Goal: Task Accomplishment & Management: Use online tool/utility

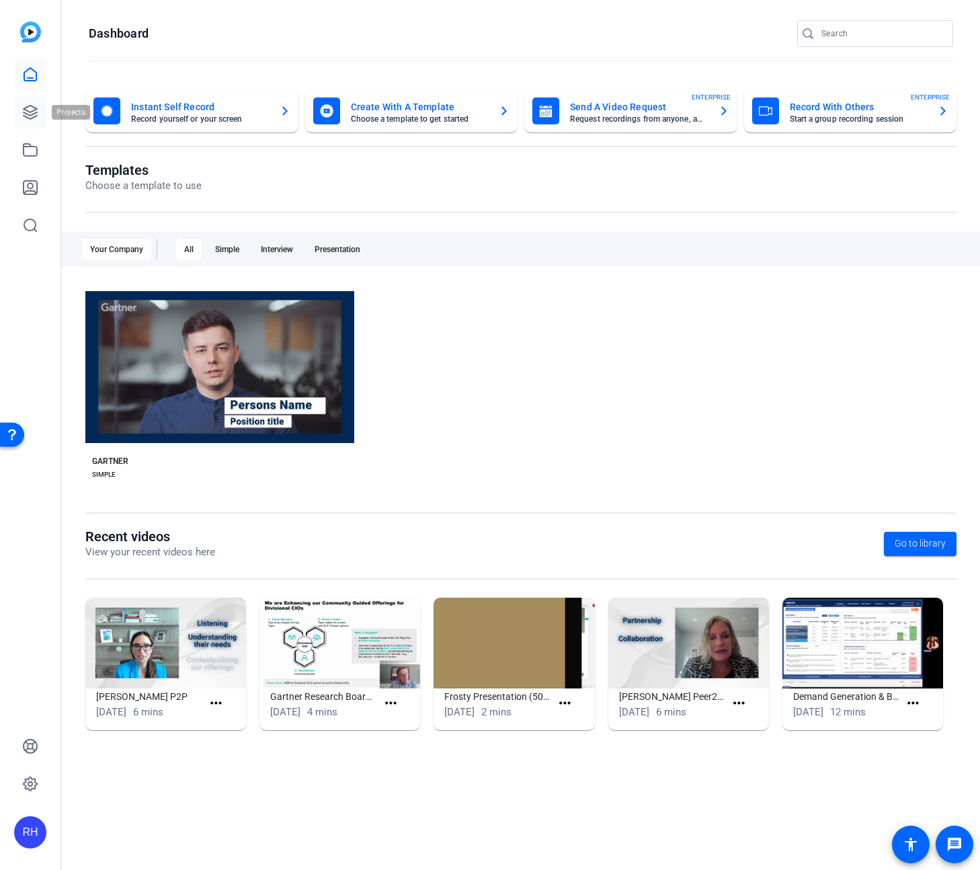
click at [32, 114] on icon at bounding box center [30, 112] width 16 height 16
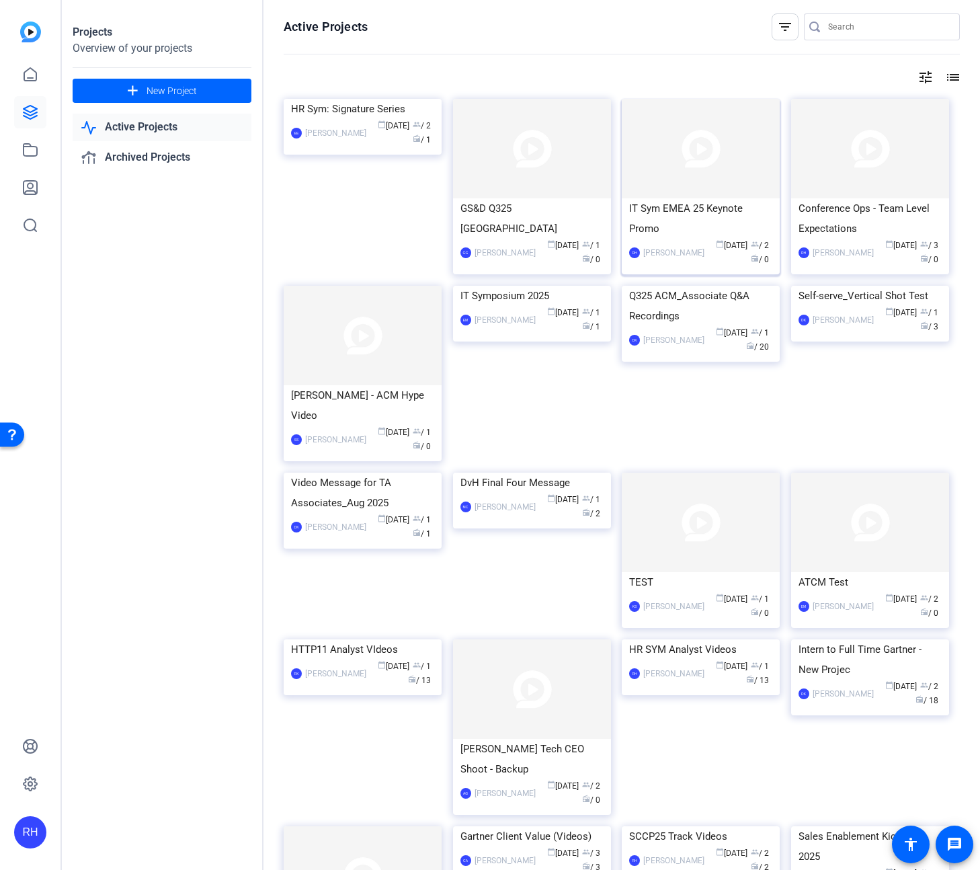
click at [710, 169] on img at bounding box center [701, 148] width 158 height 99
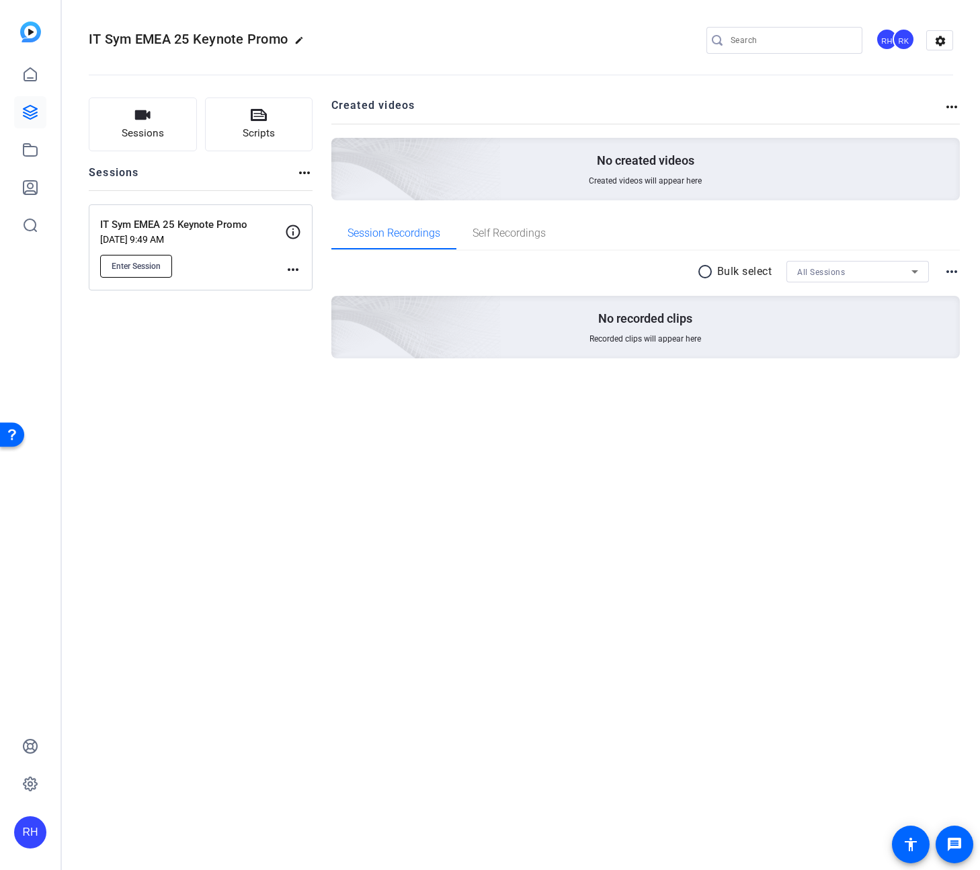
click at [145, 264] on span "Enter Session" at bounding box center [136, 266] width 49 height 11
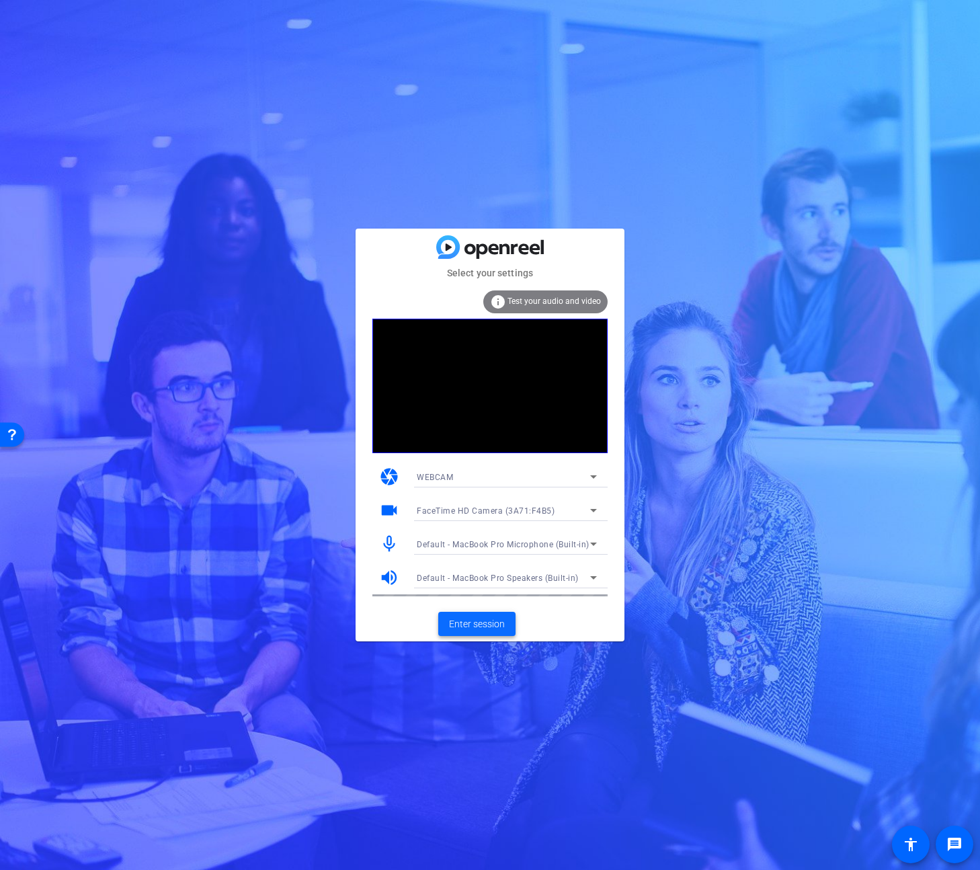
click at [489, 631] on span at bounding box center [476, 624] width 77 height 32
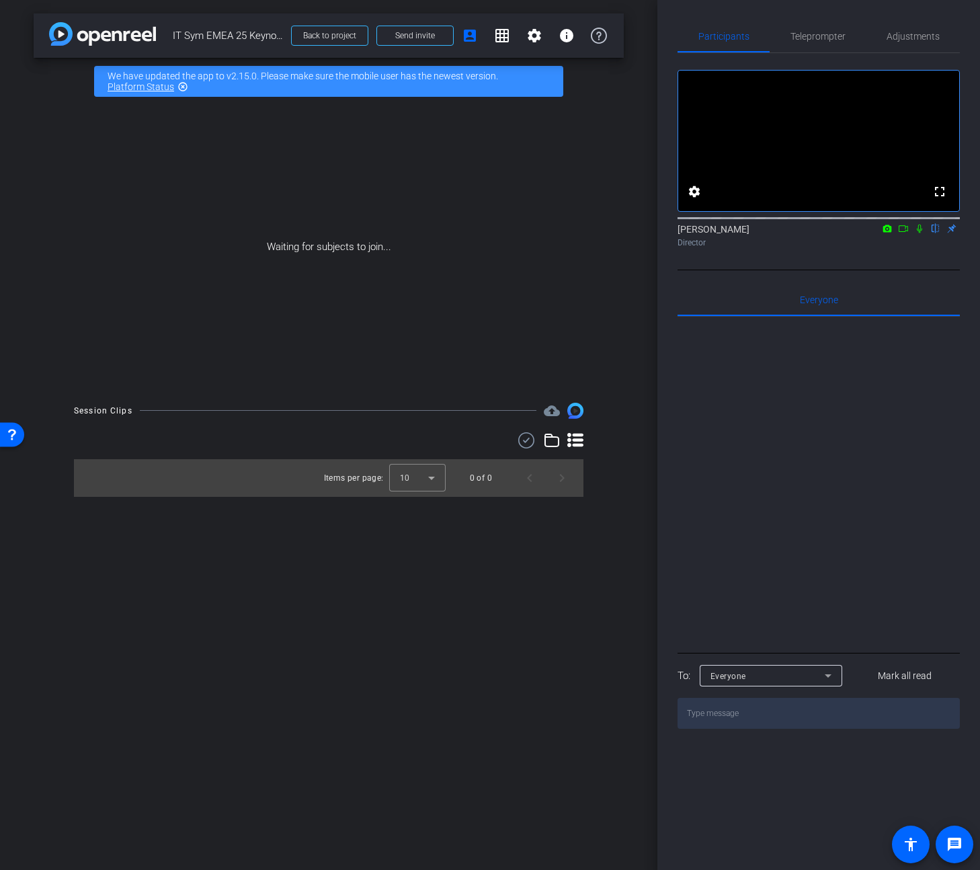
click at [919, 233] on icon at bounding box center [919, 228] width 11 height 9
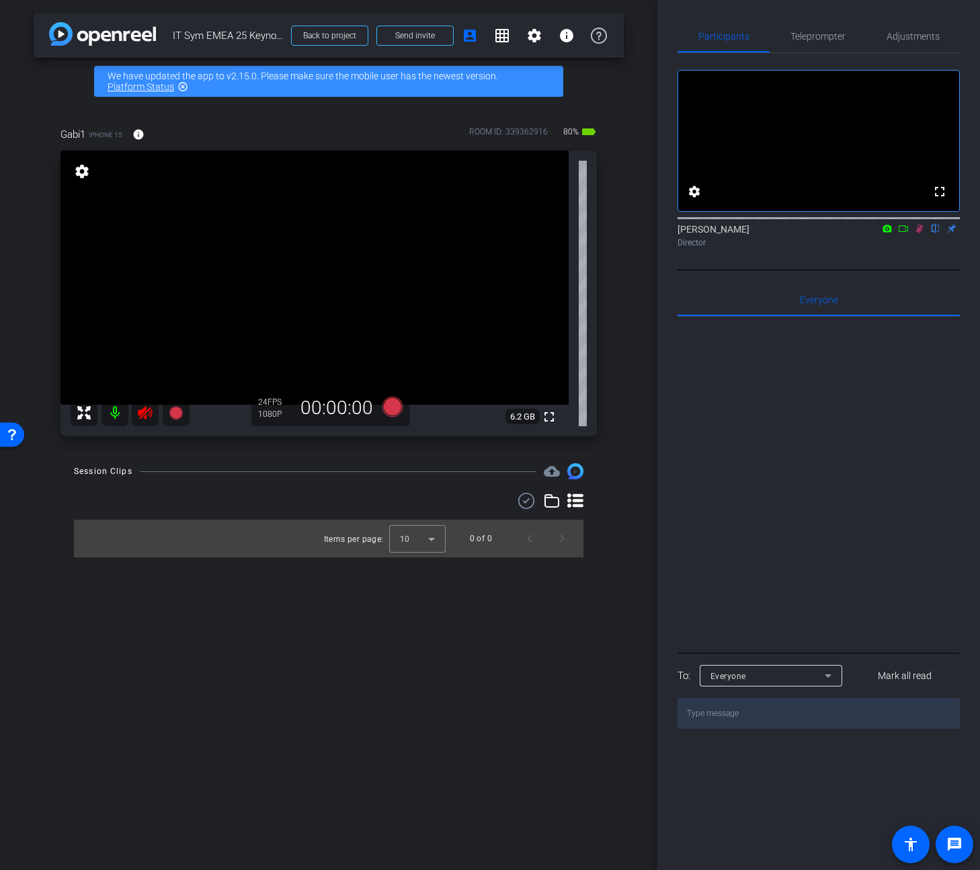
click at [145, 403] on mat-icon at bounding box center [145, 412] width 27 height 27
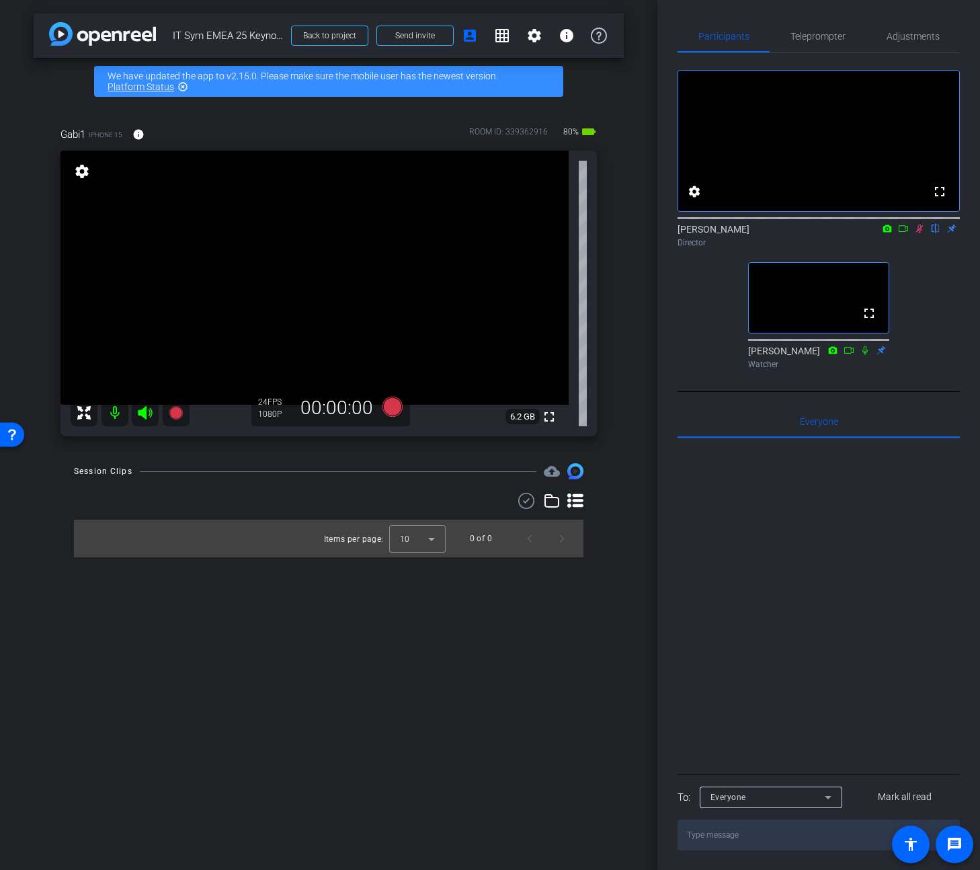
click at [921, 233] on icon at bounding box center [919, 228] width 7 height 9
click at [913, 40] on span "Adjustments" at bounding box center [912, 36] width 53 height 9
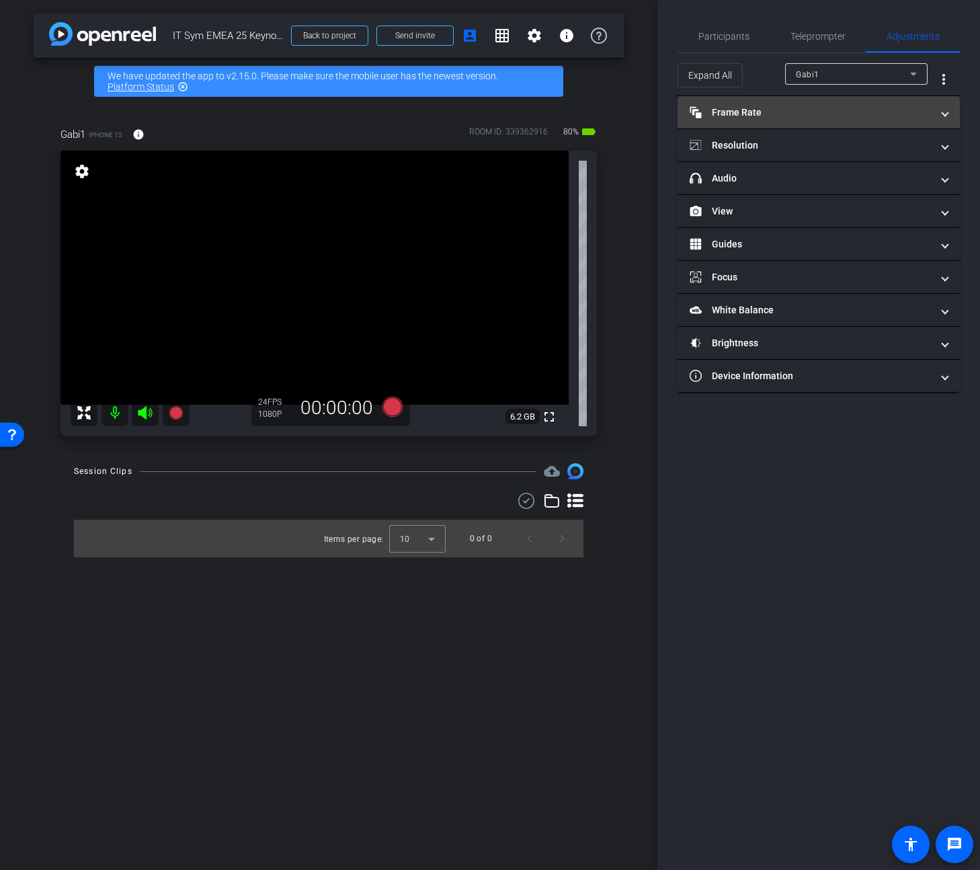
click at [943, 110] on span at bounding box center [944, 113] width 5 height 14
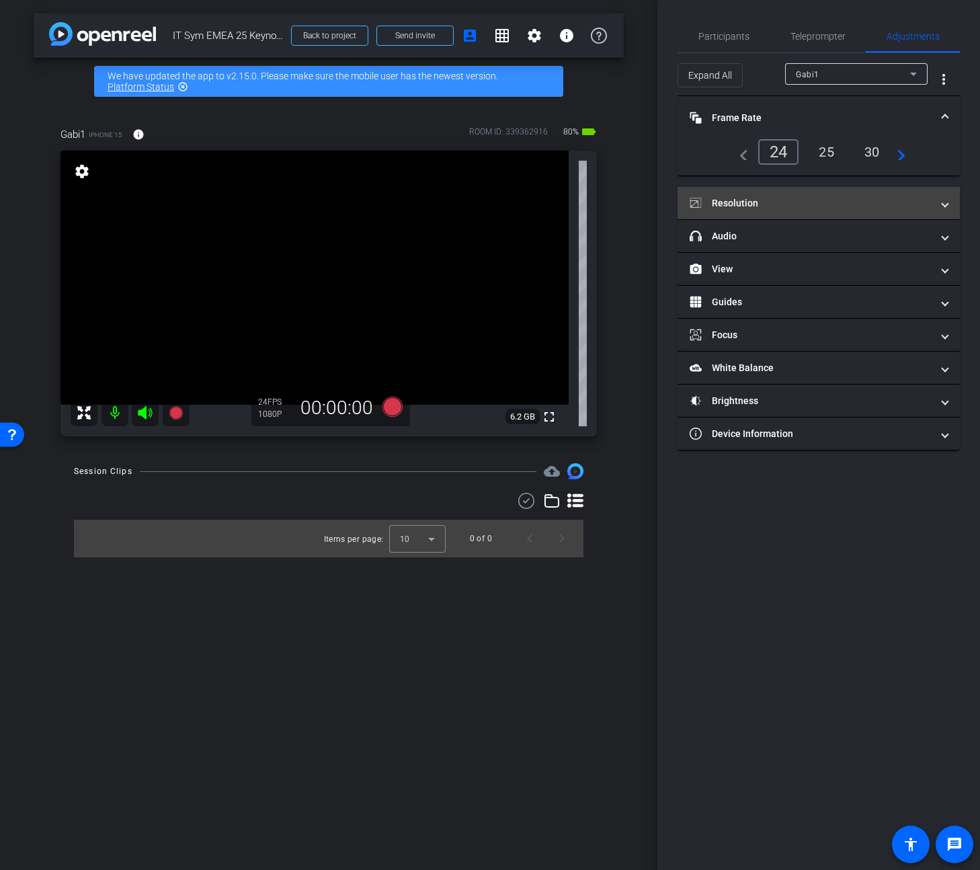
click at [851, 214] on mat-expansion-panel-header "Resolution" at bounding box center [818, 203] width 282 height 32
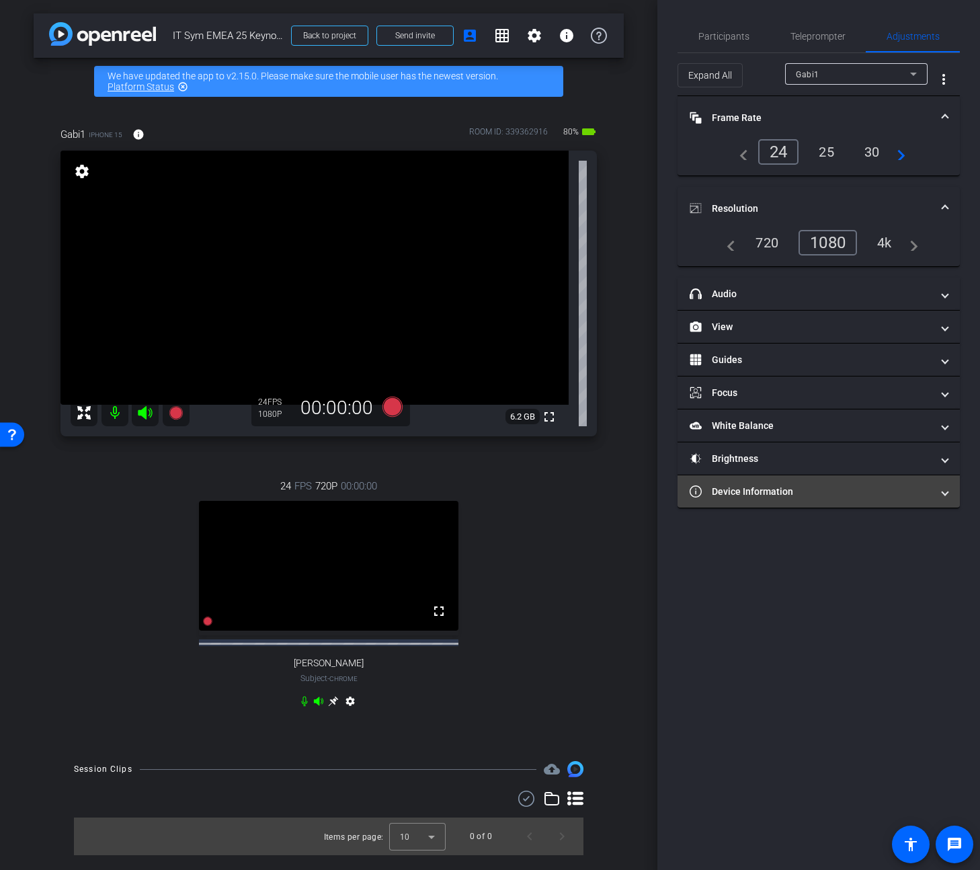
click at [800, 495] on mat-panel-title "Device Information" at bounding box center [811, 492] width 242 height 14
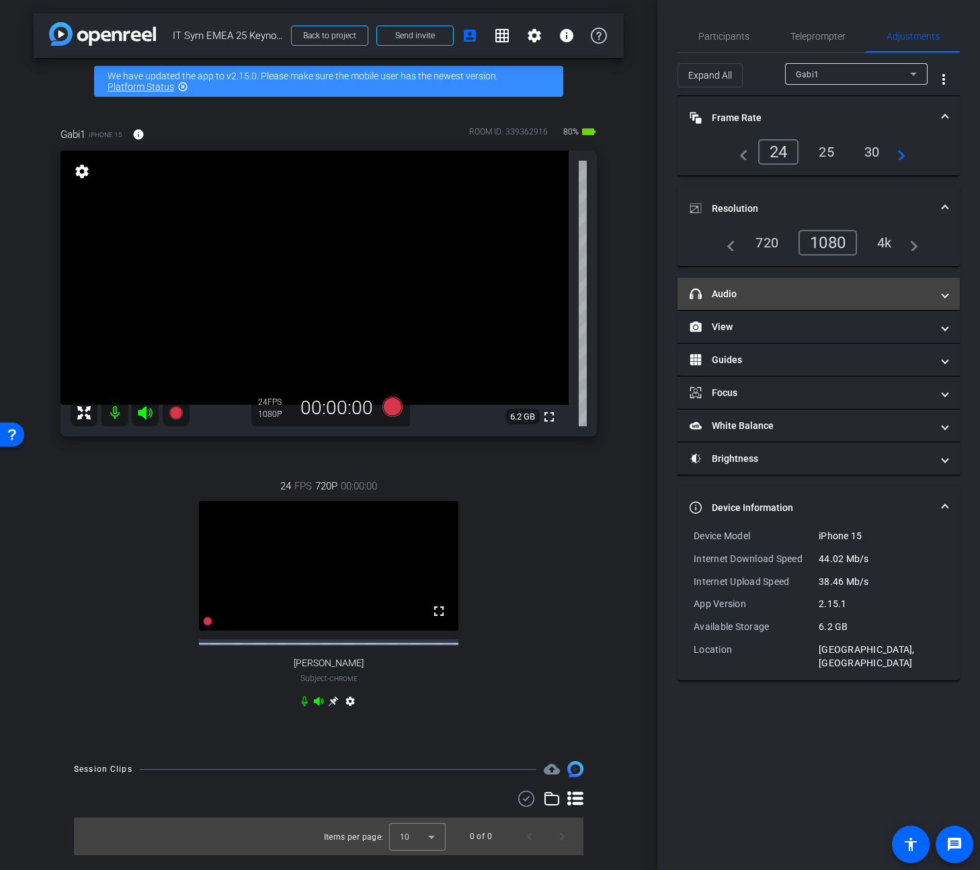
click at [782, 295] on mat-panel-title "headphone icon Audio" at bounding box center [811, 294] width 242 height 14
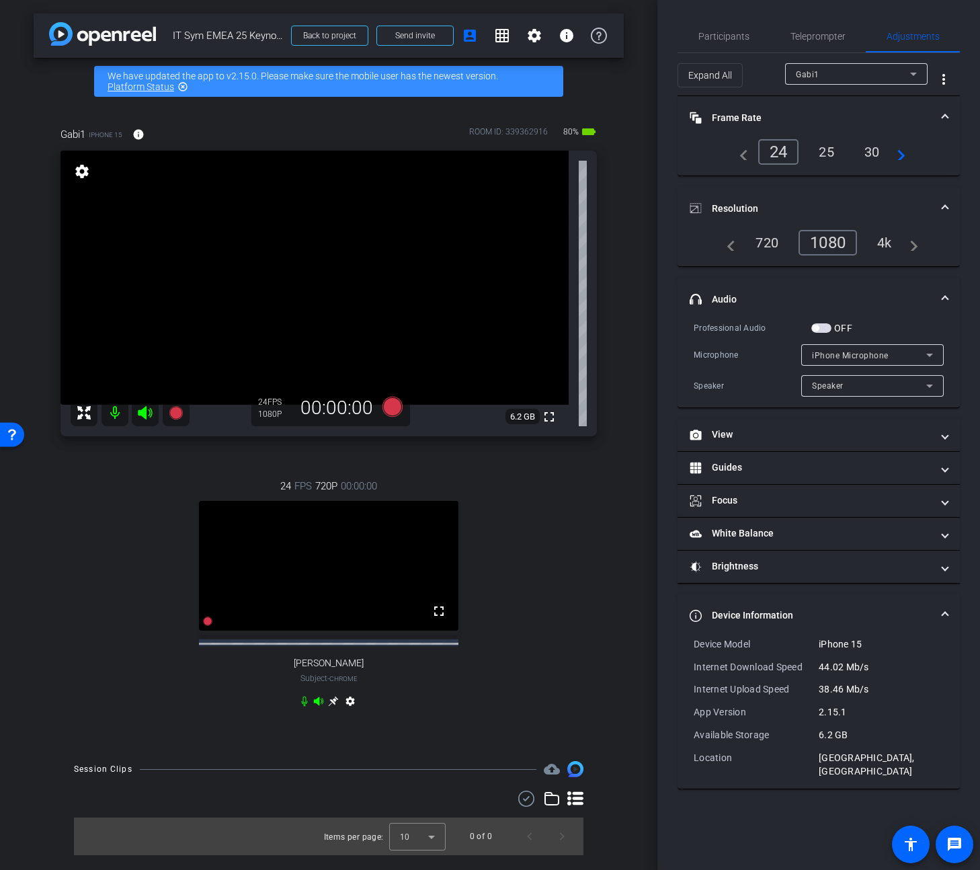
click at [782, 295] on mat-panel-title "headphone icon Audio" at bounding box center [811, 299] width 242 height 14
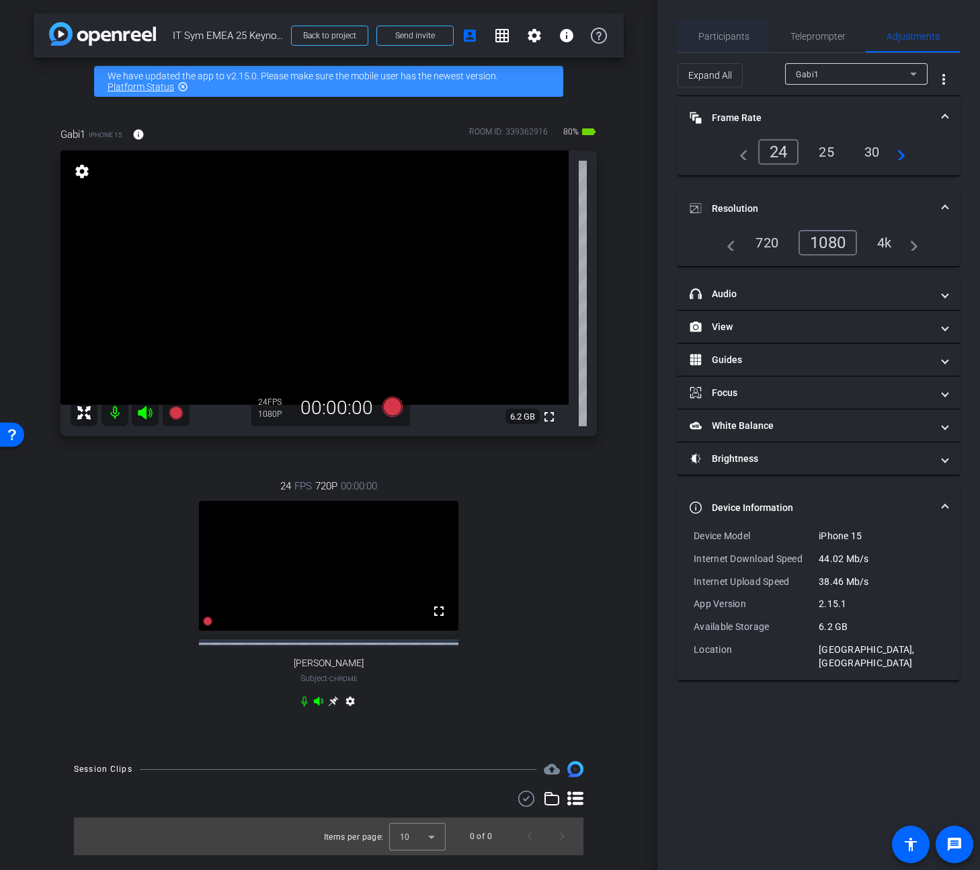
click at [720, 32] on span "Participants" at bounding box center [723, 36] width 51 height 9
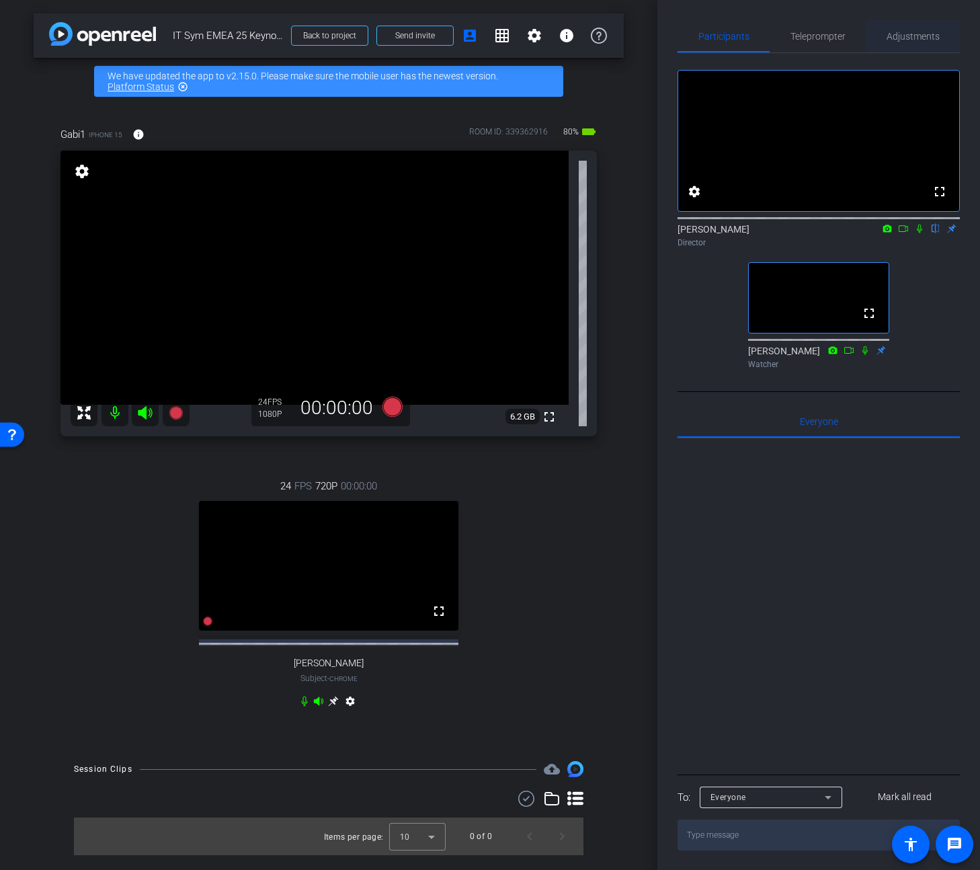
click at [927, 38] on span "Adjustments" at bounding box center [912, 36] width 53 height 9
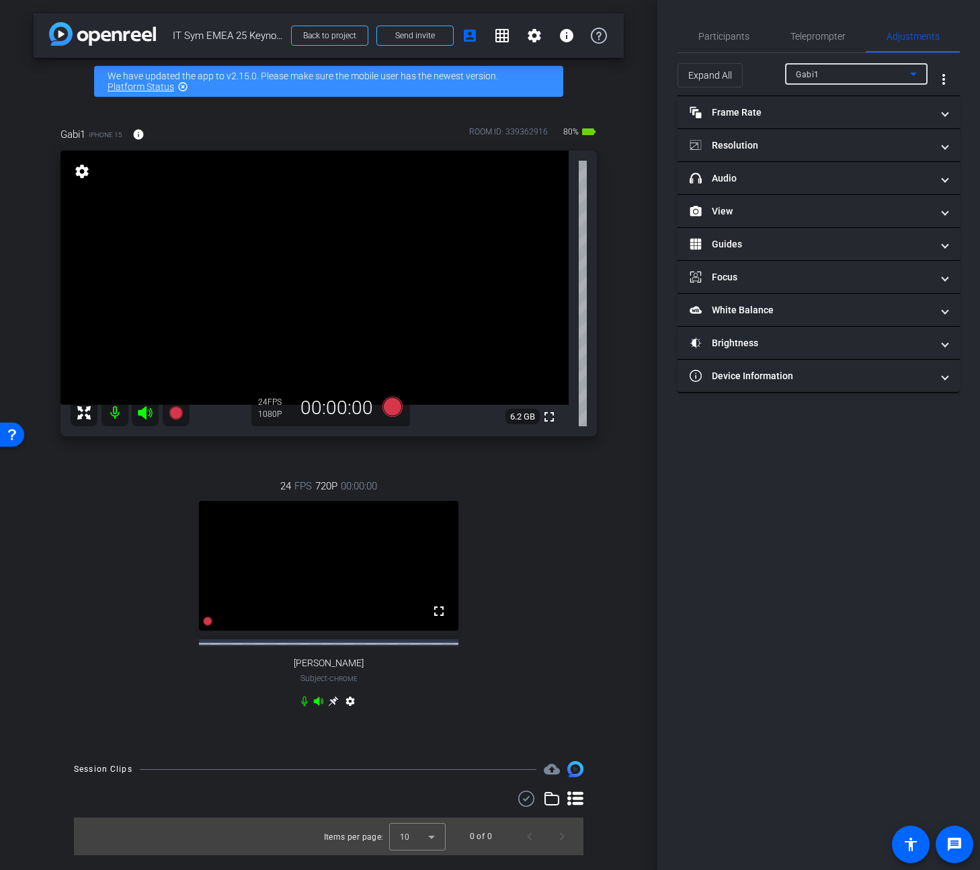
click at [858, 75] on div "Gabi1" at bounding box center [853, 74] width 114 height 17
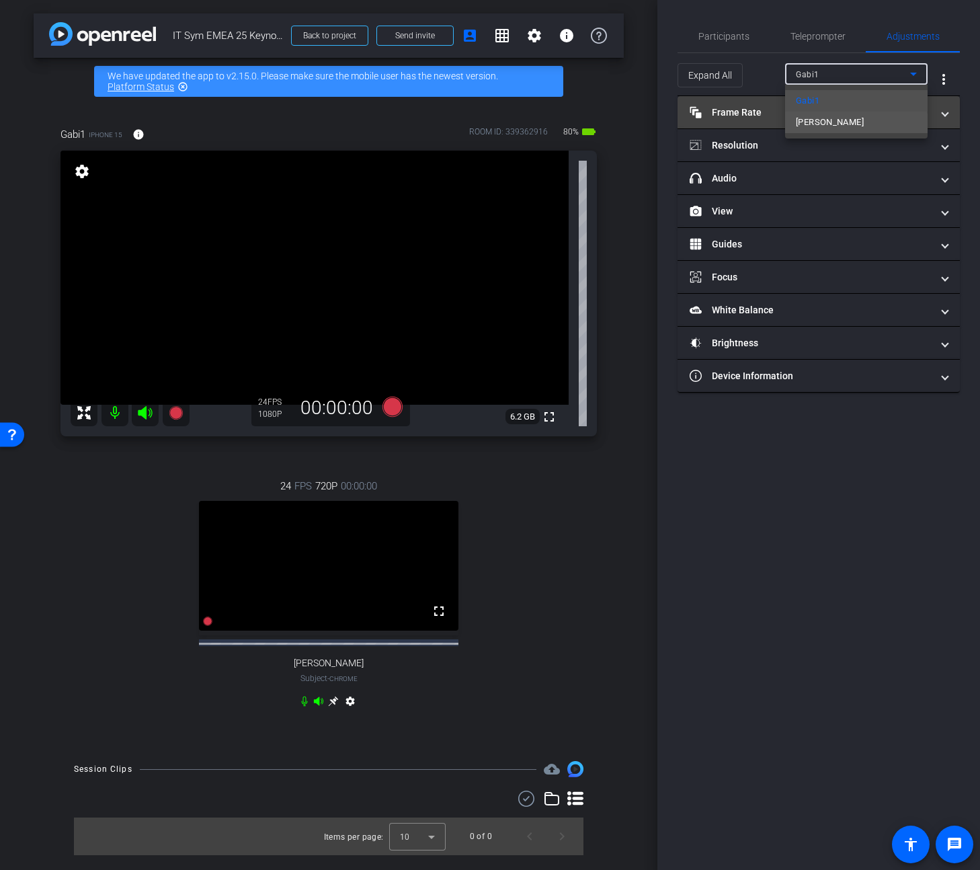
click at [816, 126] on span "Rob O'Donohue" at bounding box center [830, 122] width 68 height 16
type input "11000"
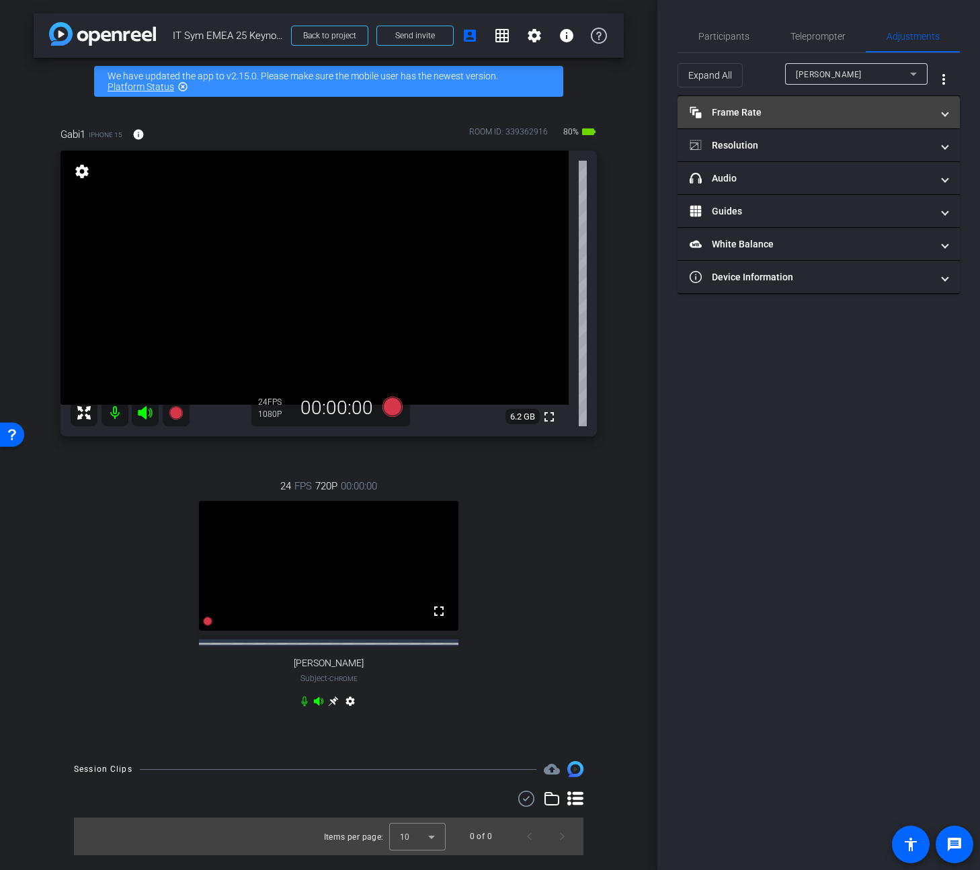
click at [782, 106] on mat-panel-title "Frame Rate Frame Rate" at bounding box center [811, 113] width 242 height 14
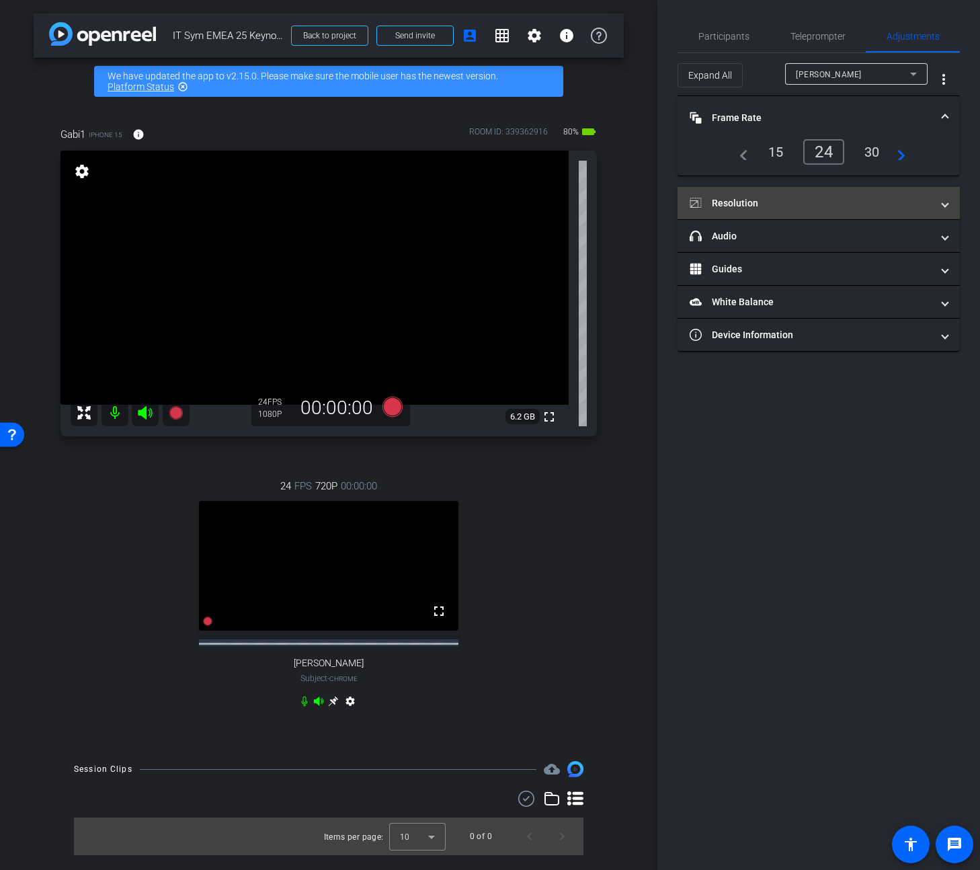
click at [775, 202] on mat-panel-title "Resolution" at bounding box center [811, 203] width 242 height 14
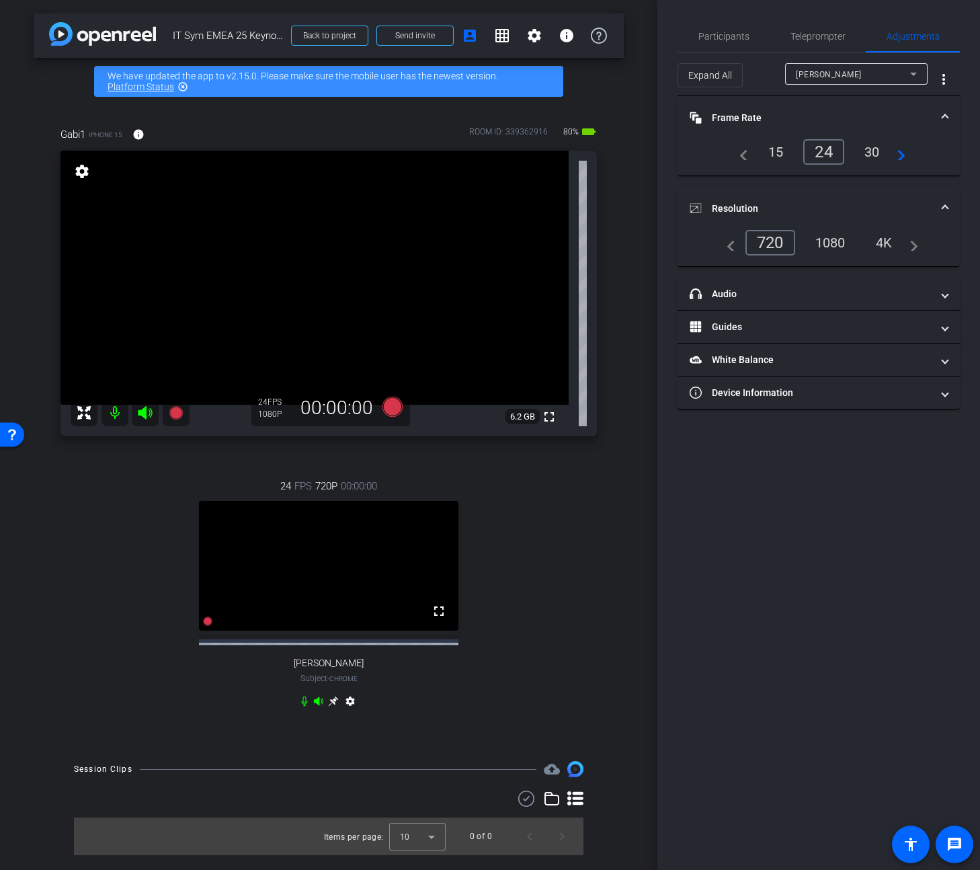
click at [834, 243] on div "1080" at bounding box center [830, 242] width 50 height 23
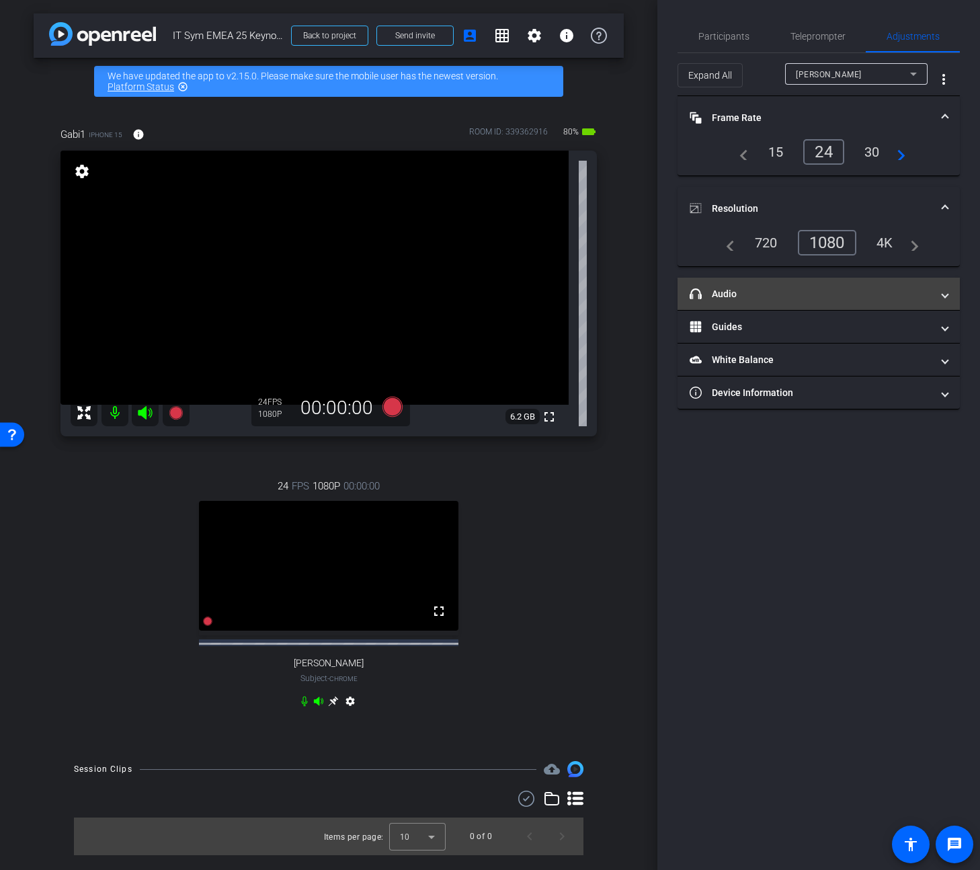
click at [779, 282] on mat-expansion-panel-header "headphone icon Audio" at bounding box center [818, 294] width 282 height 32
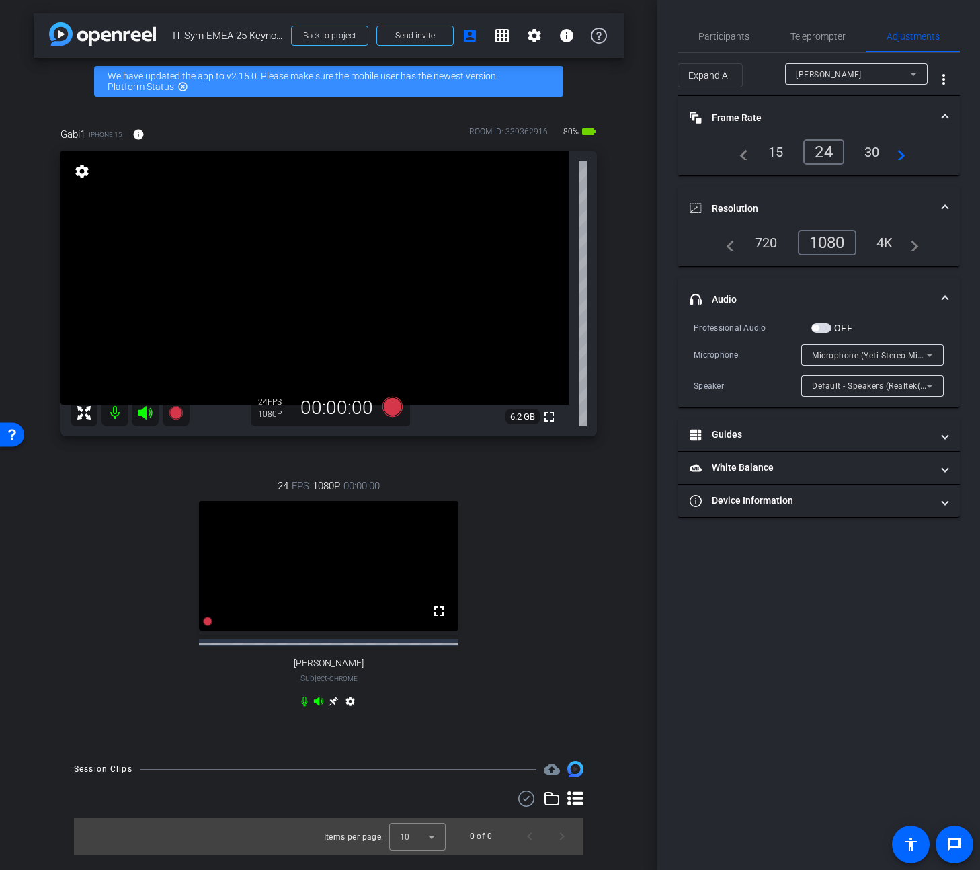
click at [829, 353] on span "Microphone (Yeti Stereo Microphone) (046d:0ab7)" at bounding box center [910, 354] width 197 height 11
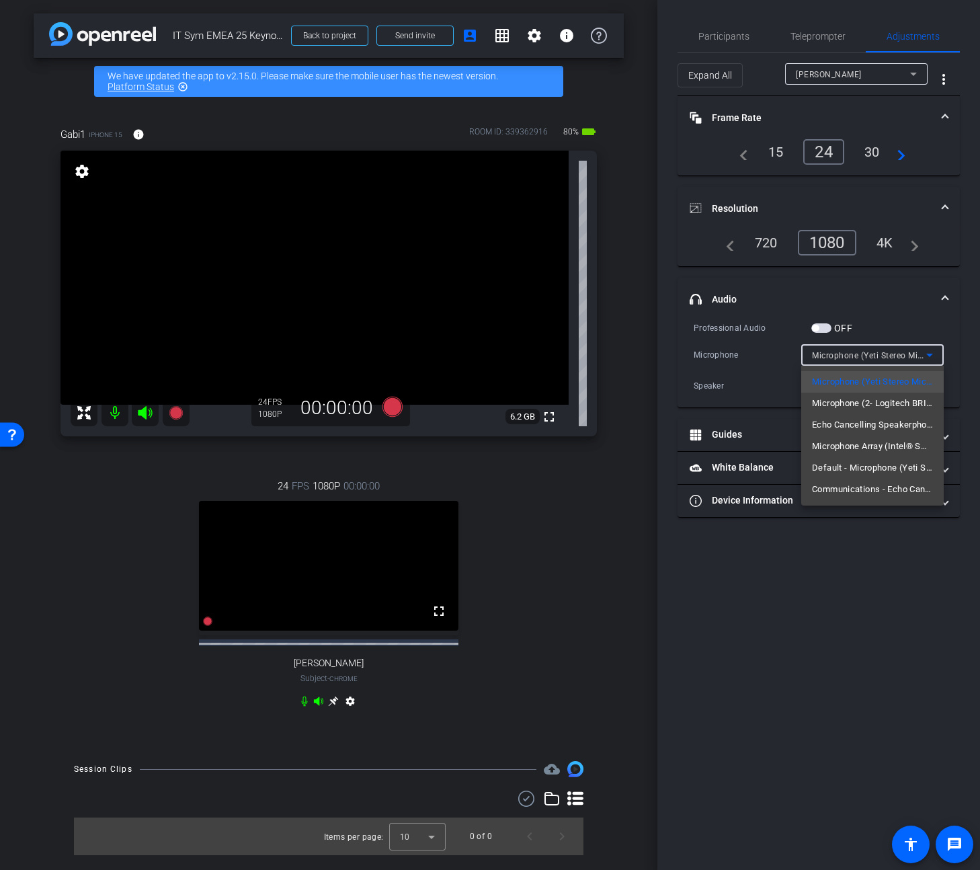
click at [766, 352] on div at bounding box center [490, 435] width 980 height 870
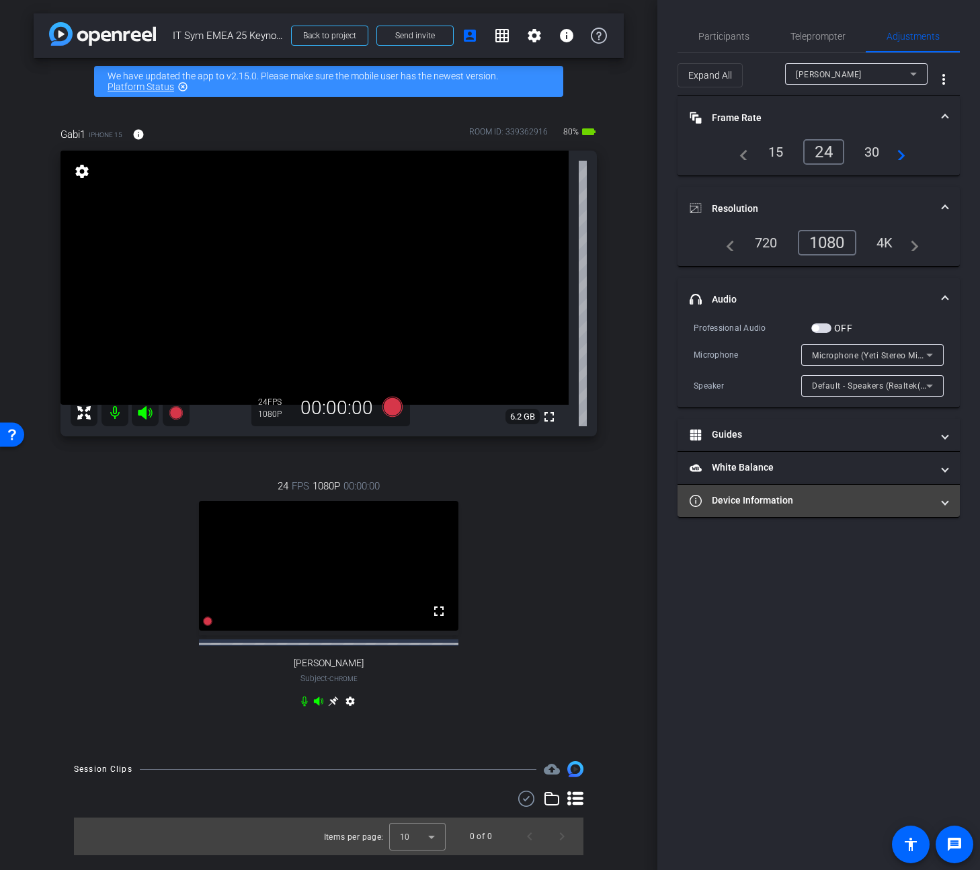
click at [784, 511] on mat-expansion-panel-header "Device Information" at bounding box center [818, 501] width 282 height 32
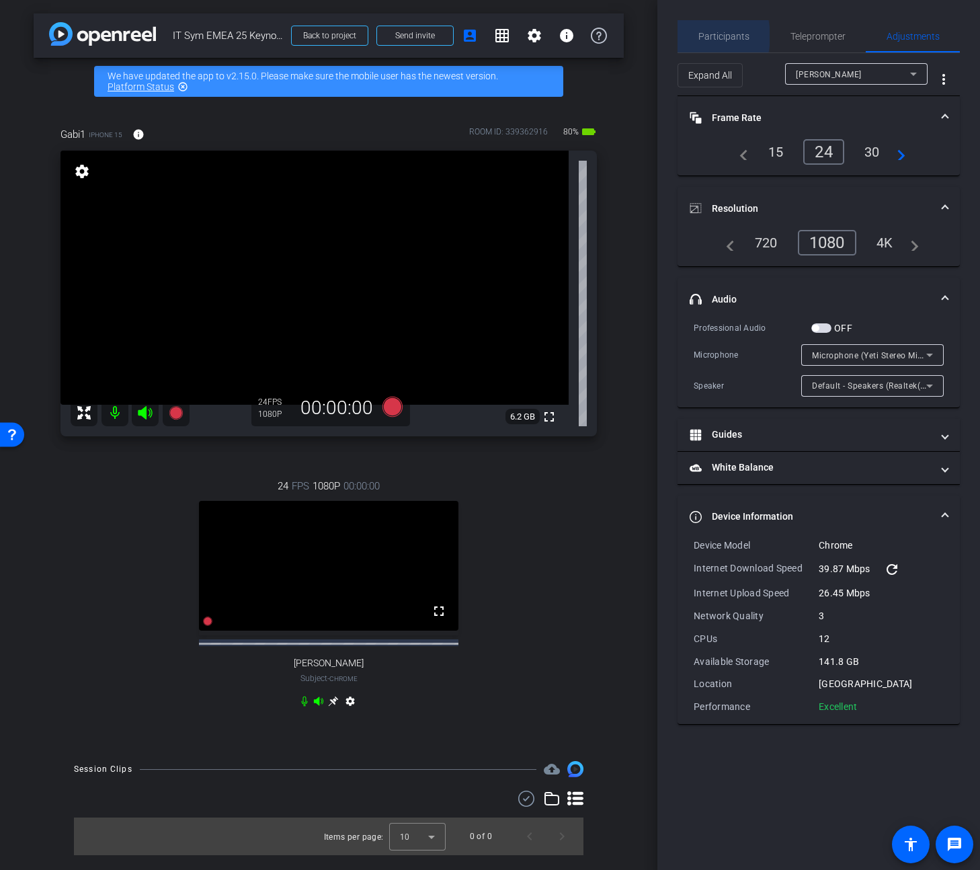
click at [696, 36] on div "Participants" at bounding box center [723, 36] width 92 height 32
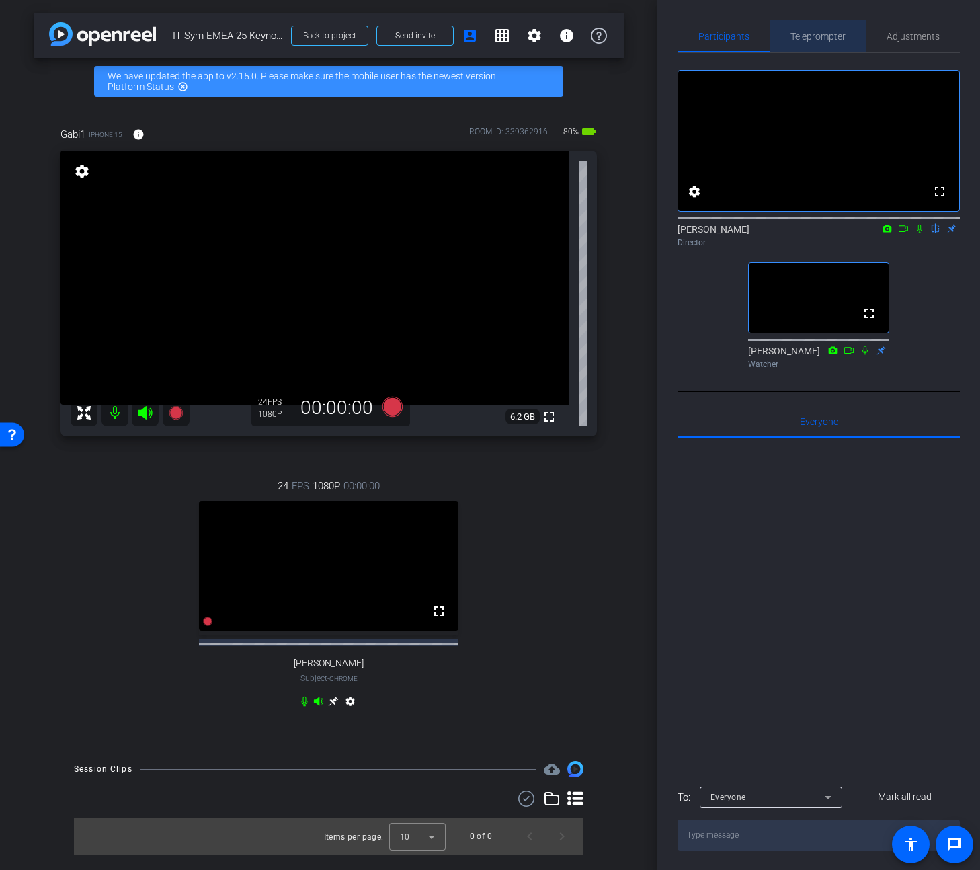
click at [813, 37] on span "Teleprompter" at bounding box center [817, 36] width 55 height 9
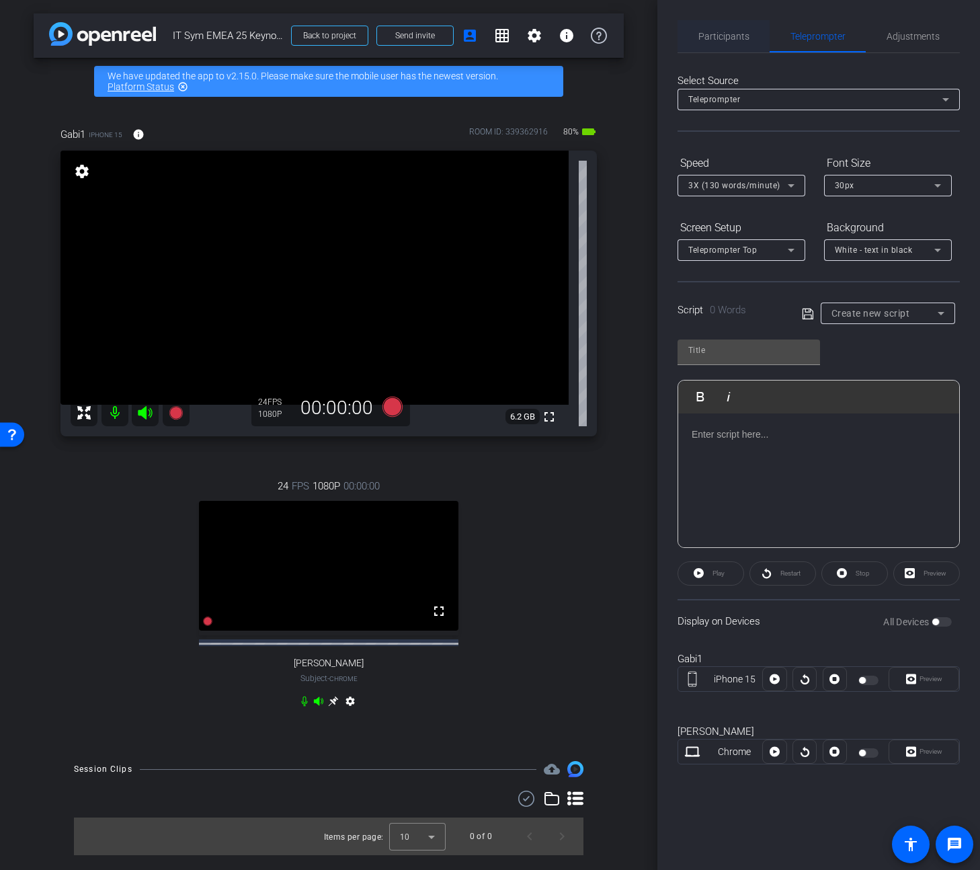
click at [721, 37] on span "Participants" at bounding box center [723, 36] width 51 height 9
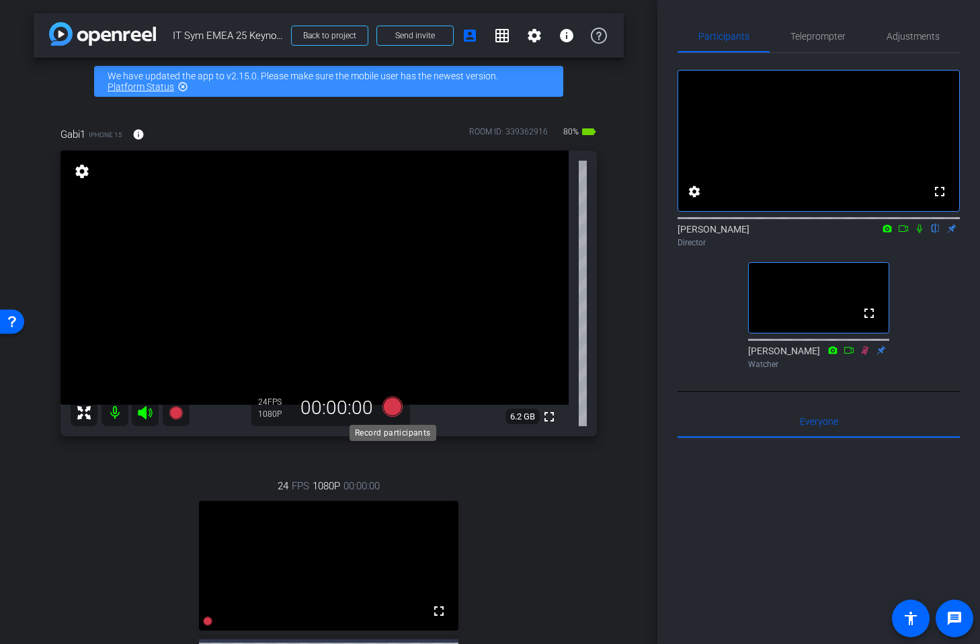
click at [392, 405] on icon at bounding box center [392, 407] width 20 height 20
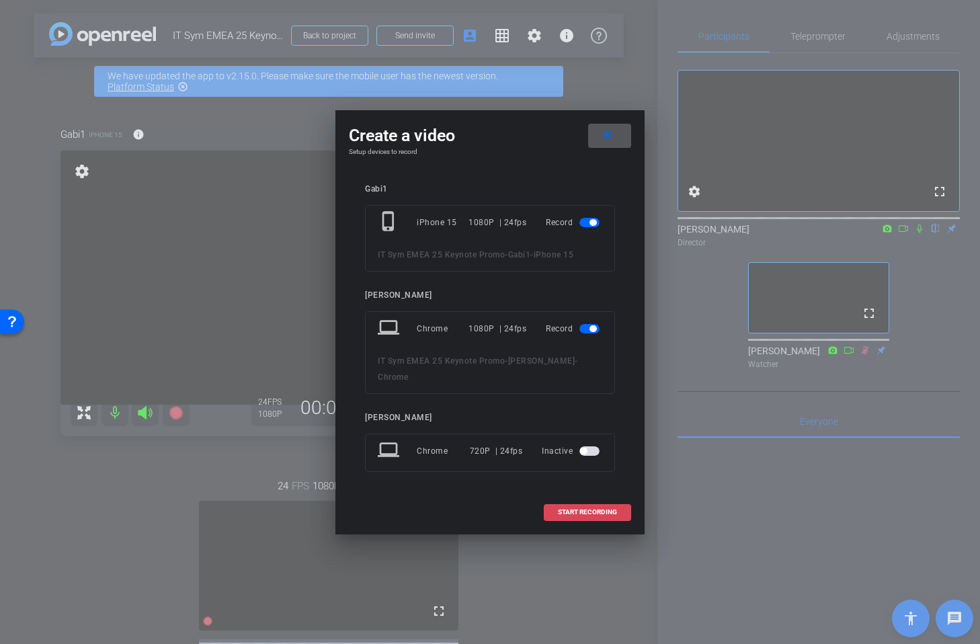
click at [583, 511] on span "START RECORDING" at bounding box center [587, 512] width 59 height 7
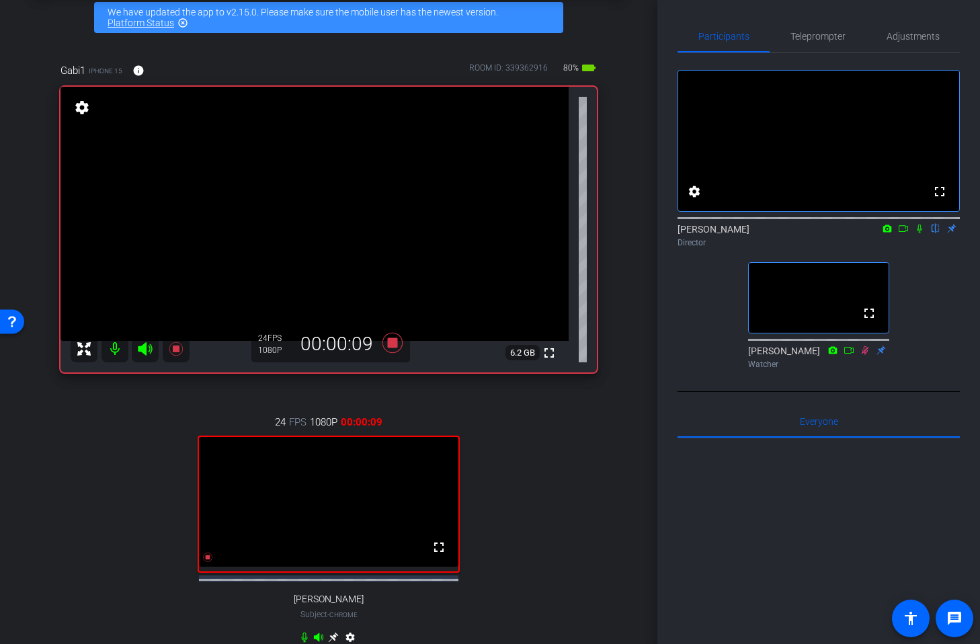
scroll to position [66, 0]
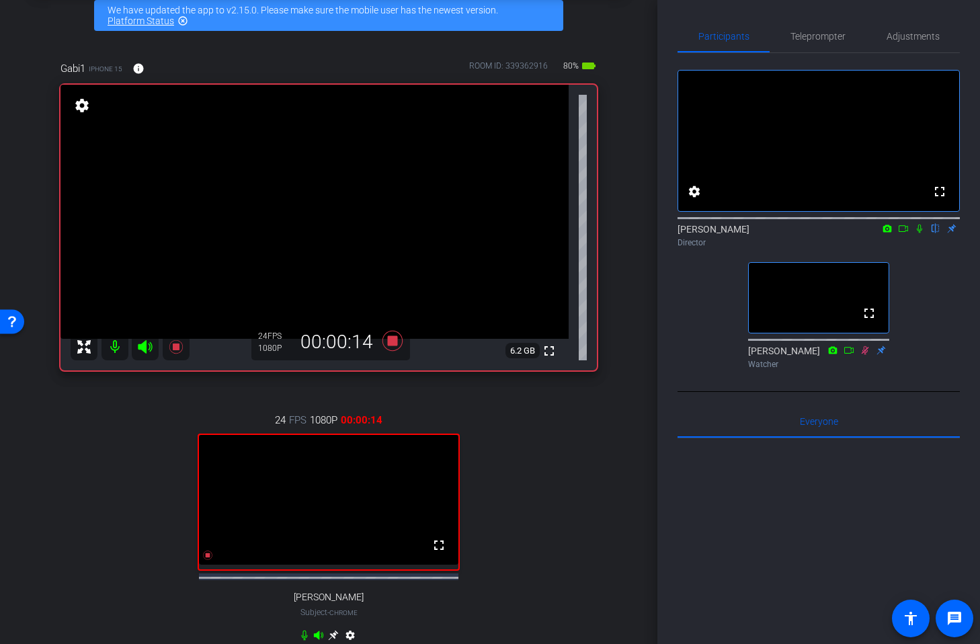
click at [919, 233] on icon at bounding box center [919, 228] width 11 height 9
click at [921, 233] on icon at bounding box center [919, 228] width 11 height 9
click at [391, 343] on icon at bounding box center [392, 341] width 20 height 20
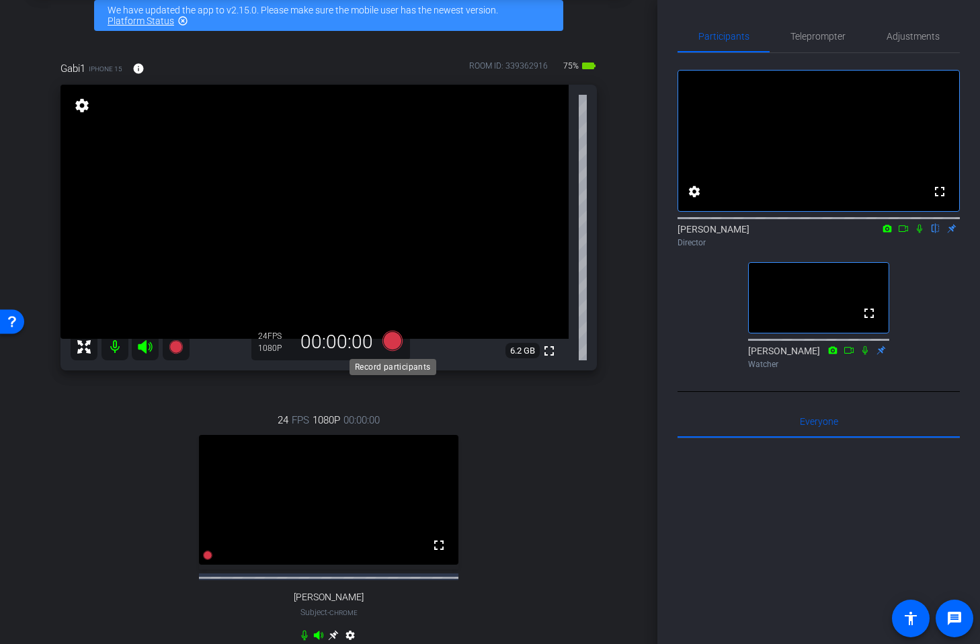
click at [388, 341] on icon at bounding box center [392, 341] width 20 height 20
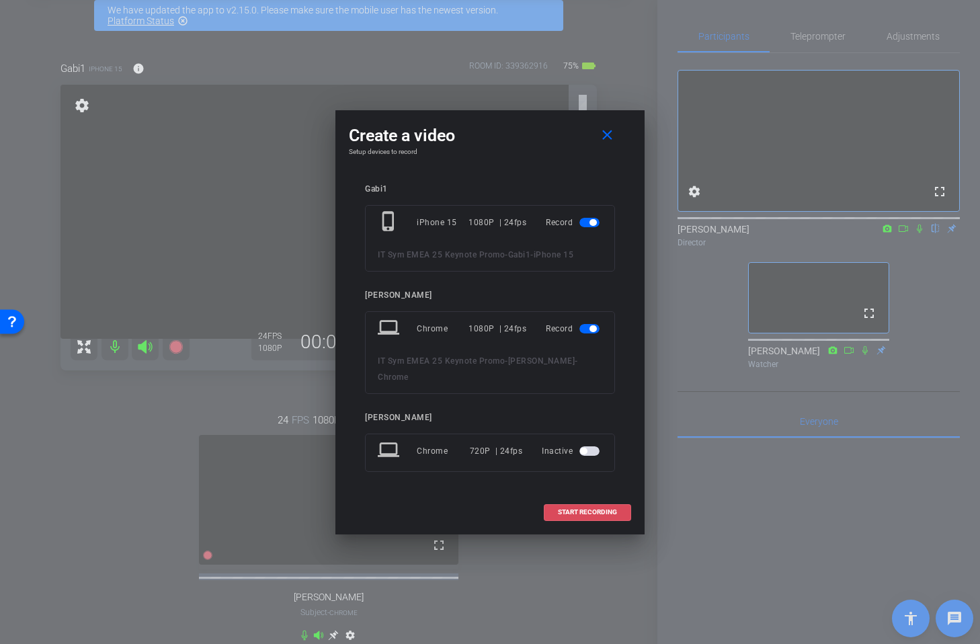
click at [583, 511] on span "START RECORDING" at bounding box center [587, 512] width 59 height 7
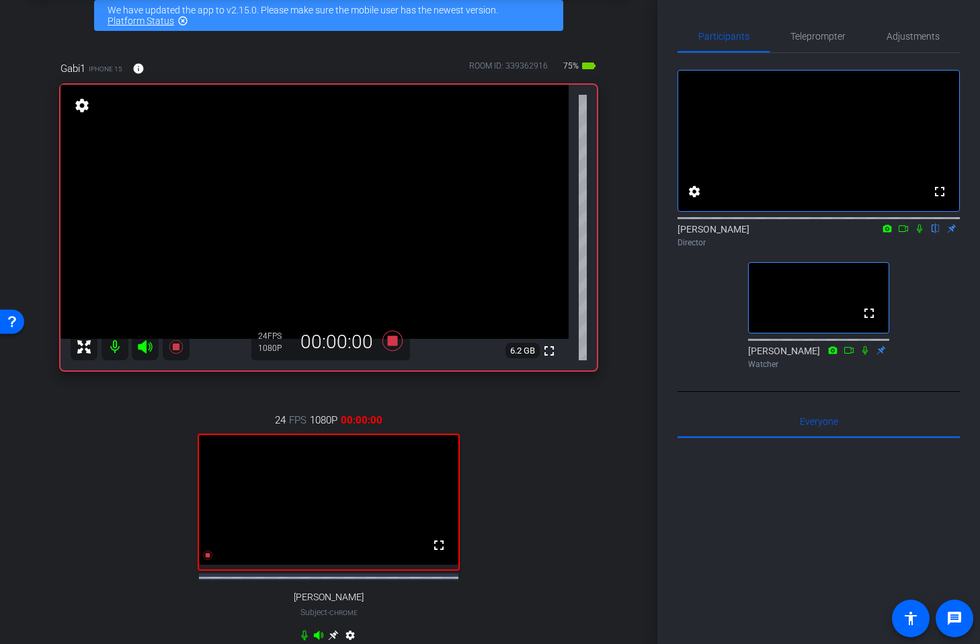
scroll to position [69, 0]
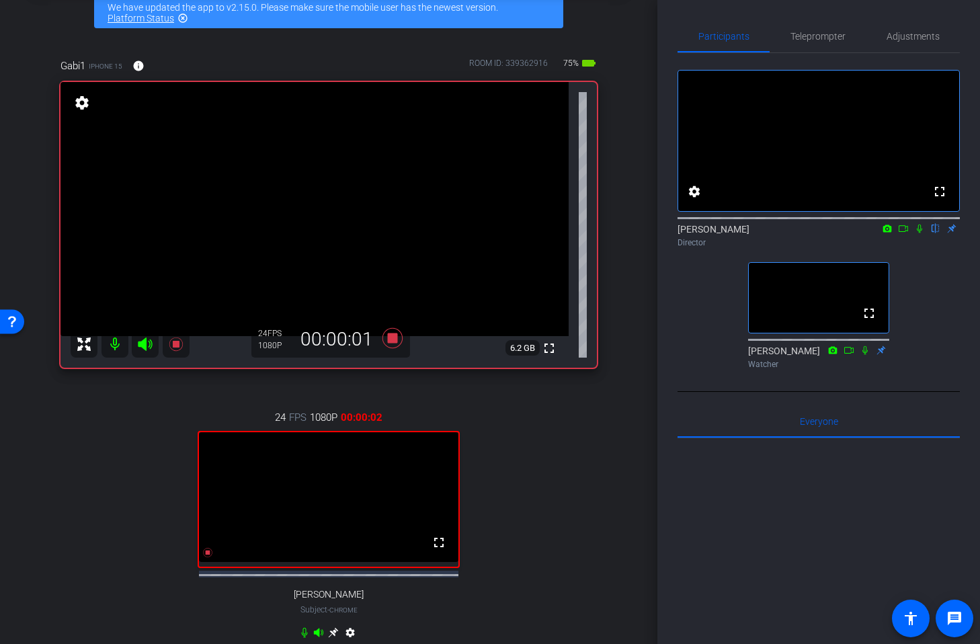
click at [919, 233] on icon at bounding box center [919, 228] width 11 height 9
click at [920, 233] on icon at bounding box center [919, 228] width 11 height 9
click at [393, 337] on icon at bounding box center [392, 338] width 20 height 20
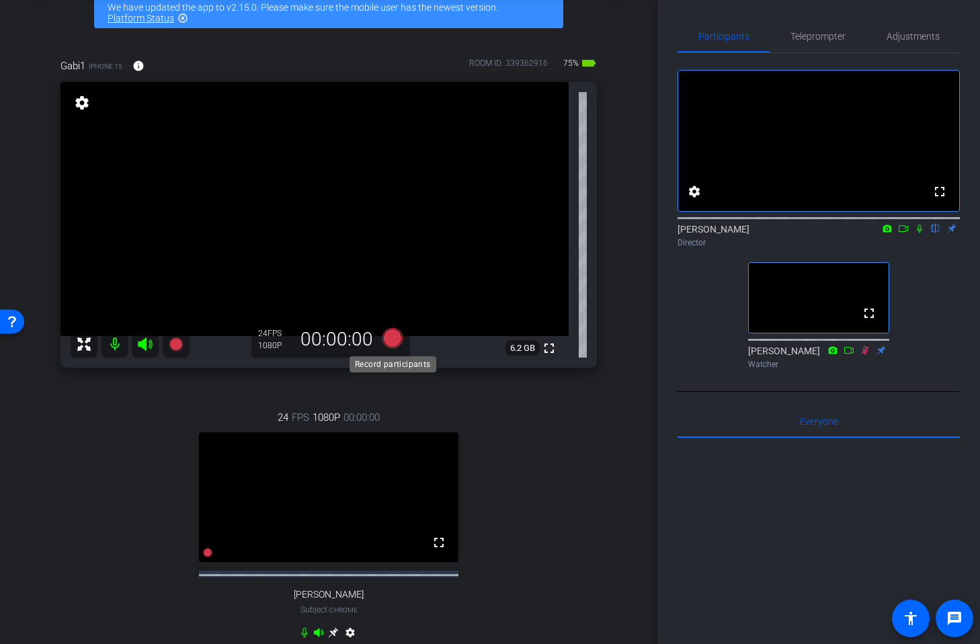
click at [390, 339] on icon at bounding box center [392, 338] width 20 height 20
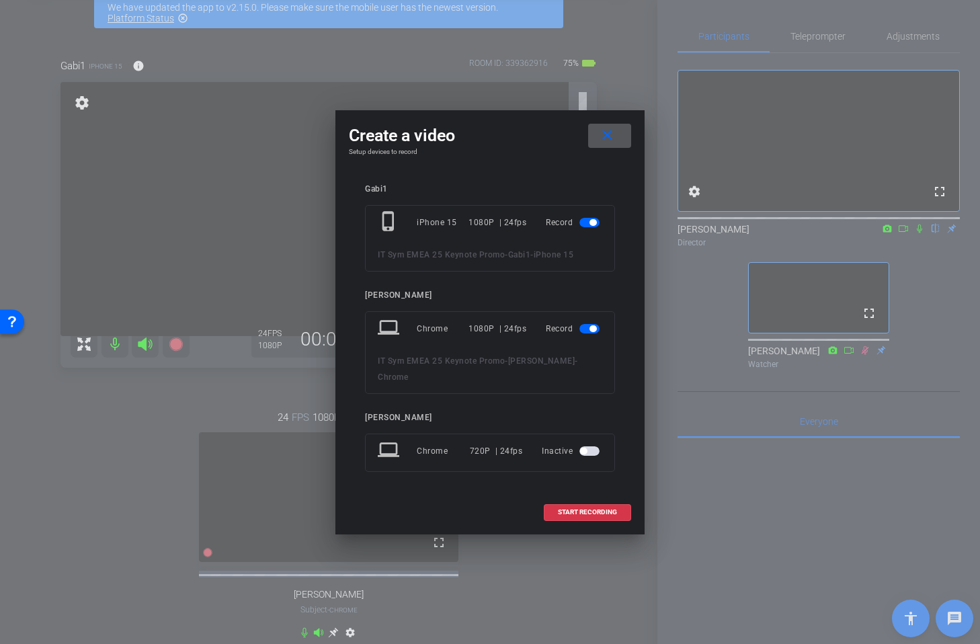
click at [602, 507] on span at bounding box center [587, 512] width 86 height 32
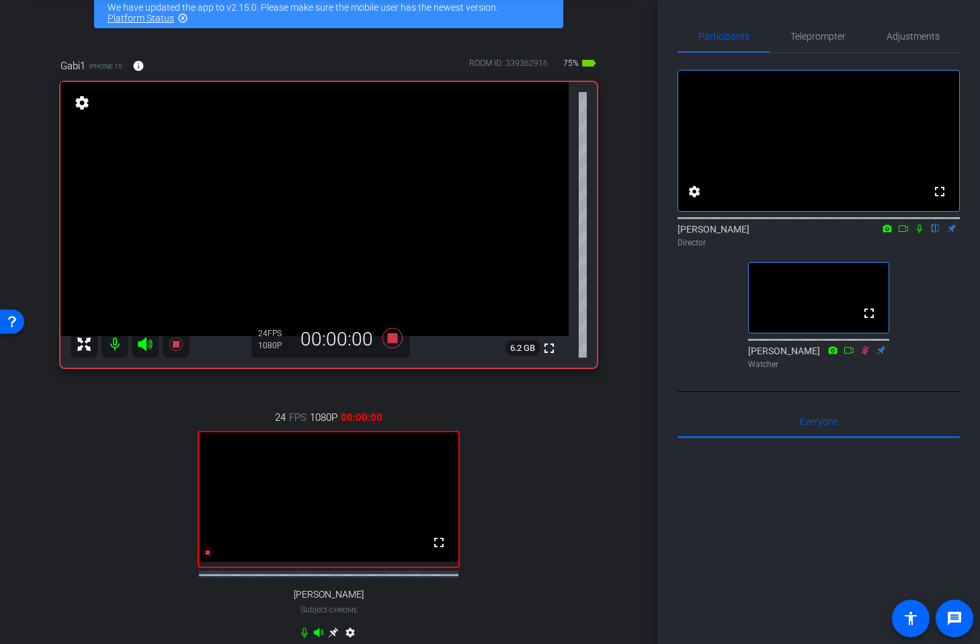
click at [921, 233] on icon at bounding box center [919, 228] width 11 height 9
click at [395, 339] on icon at bounding box center [392, 338] width 20 height 20
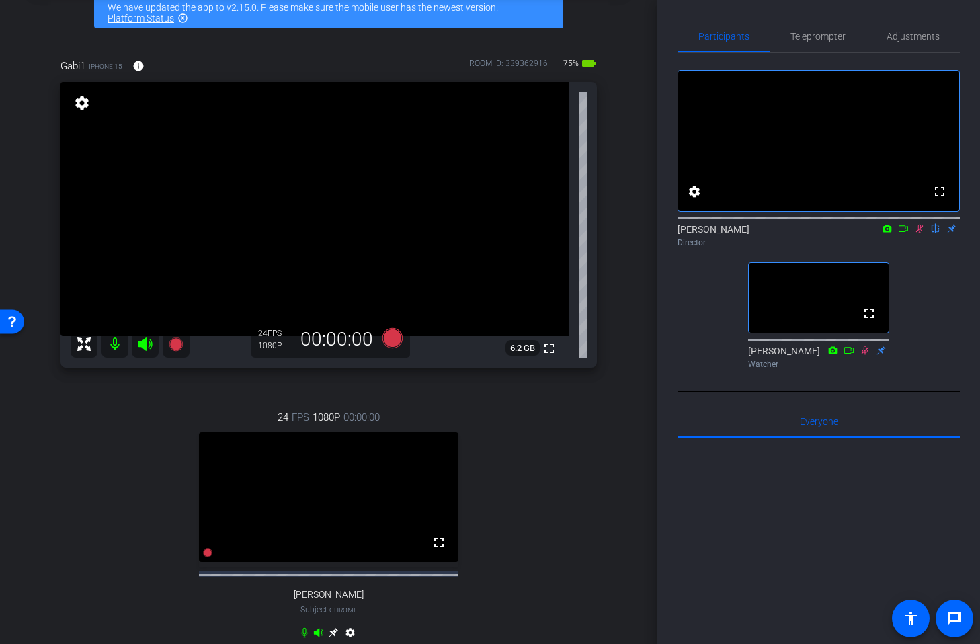
click at [920, 233] on icon at bounding box center [919, 228] width 11 height 9
click at [395, 341] on icon at bounding box center [392, 338] width 20 height 20
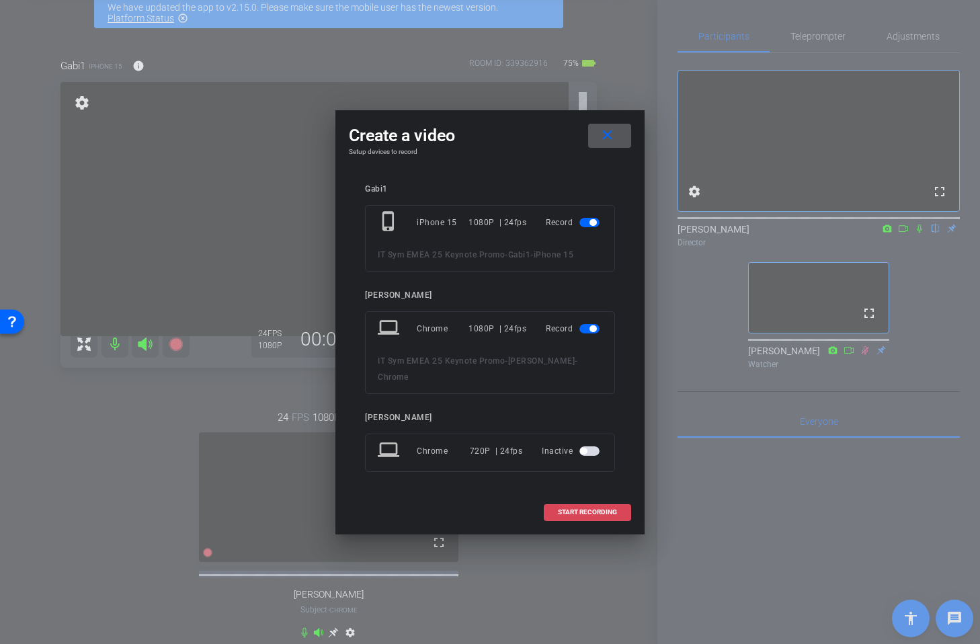
click at [595, 511] on span "START RECORDING" at bounding box center [587, 512] width 59 height 7
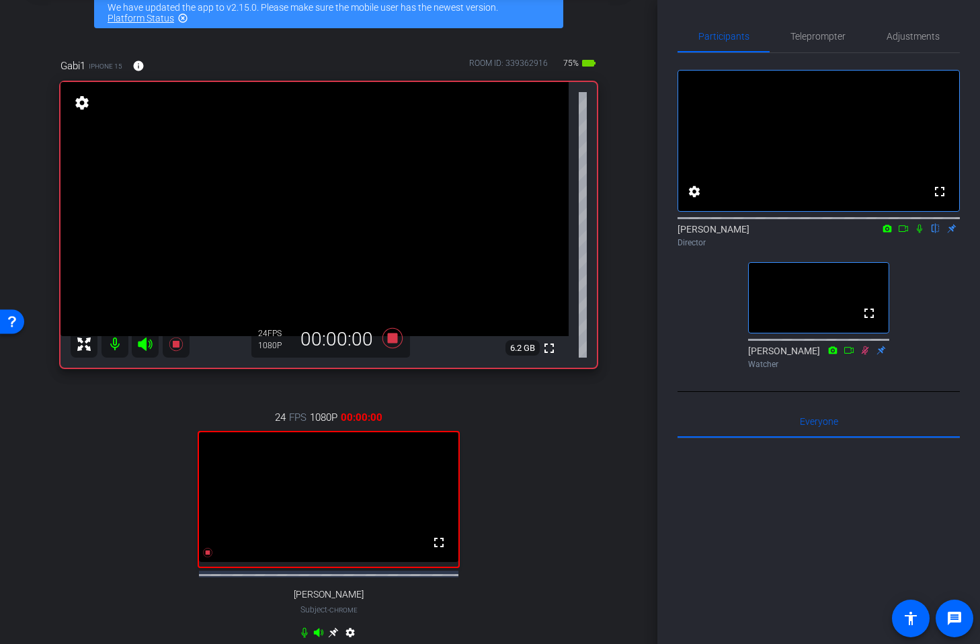
click at [919, 233] on icon at bounding box center [919, 228] width 11 height 9
click at [388, 339] on icon at bounding box center [392, 338] width 20 height 20
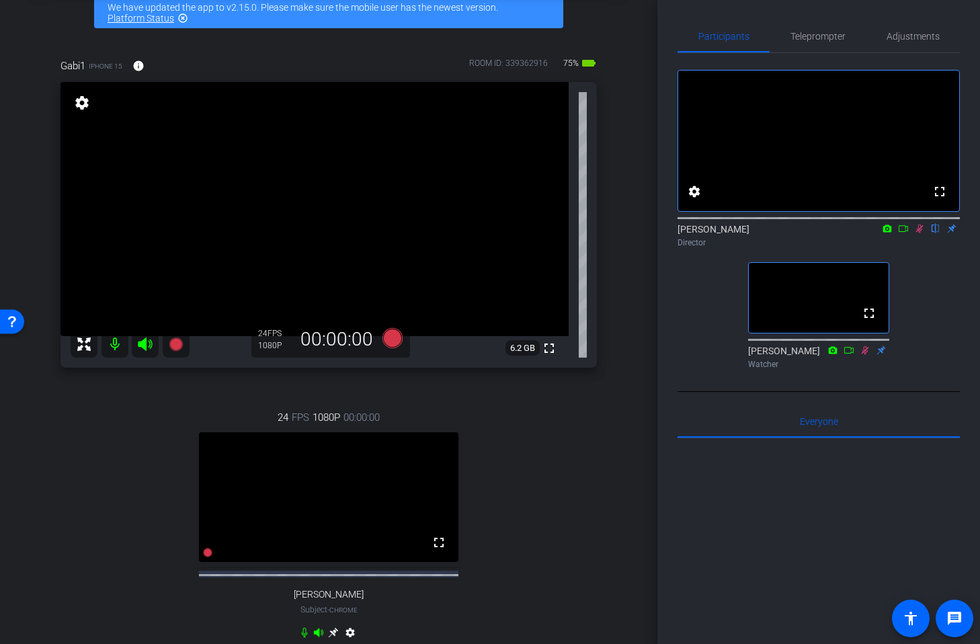
click at [918, 233] on icon at bounding box center [919, 228] width 7 height 9
click at [395, 339] on icon at bounding box center [392, 338] width 20 height 20
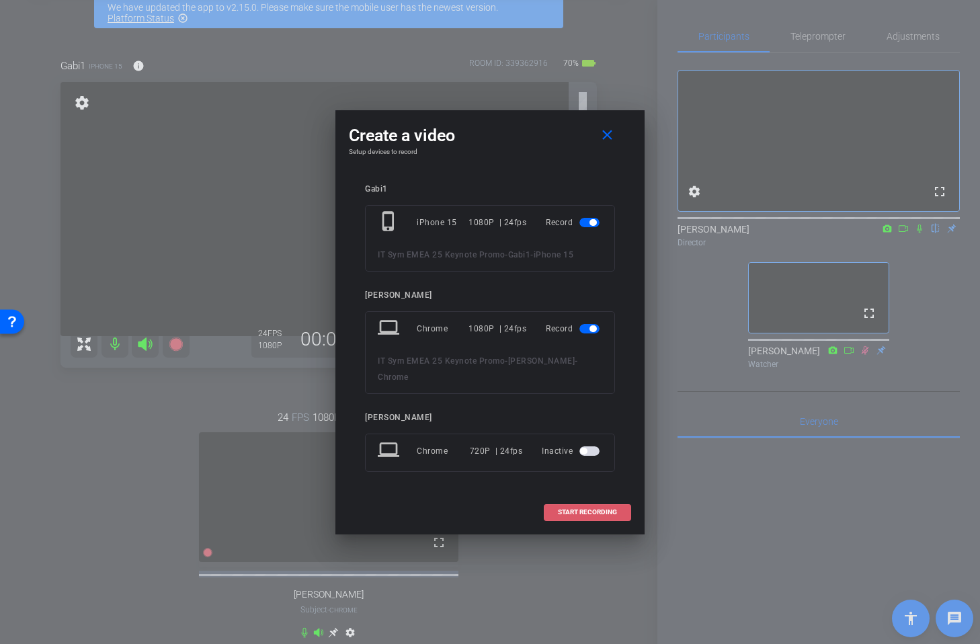
click at [585, 515] on span "START RECORDING" at bounding box center [587, 512] width 59 height 7
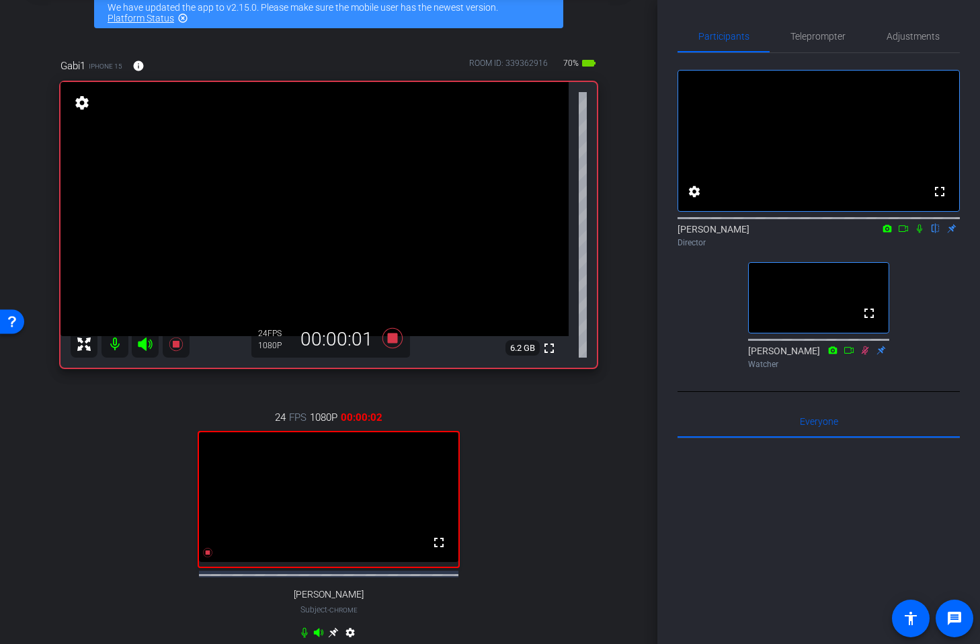
click at [921, 233] on icon at bounding box center [919, 228] width 11 height 9
click at [390, 343] on icon at bounding box center [392, 338] width 20 height 20
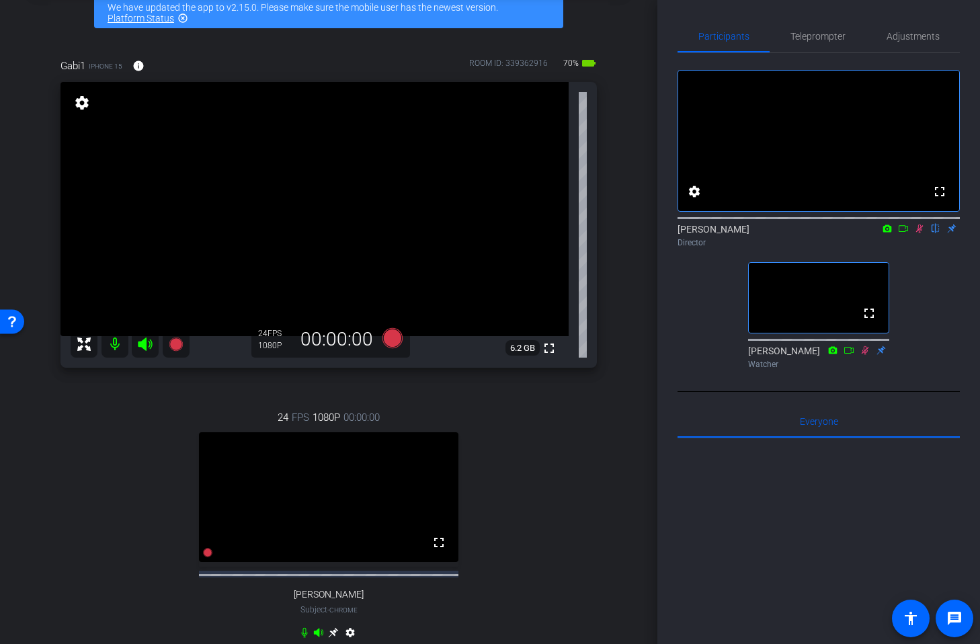
click at [930, 234] on mat-icon "flip" at bounding box center [935, 228] width 16 height 12
click at [920, 233] on icon at bounding box center [919, 228] width 11 height 9
drag, startPoint x: 937, startPoint y: 245, endPoint x: 940, endPoint y: 251, distance: 6.9
click at [937, 234] on mat-icon "flip" at bounding box center [935, 228] width 16 height 12
click at [623, 188] on div "arrow_back IT Sym EMEA 25 Keynote Promo Back to project Send invite account_box…" at bounding box center [328, 253] width 657 height 644
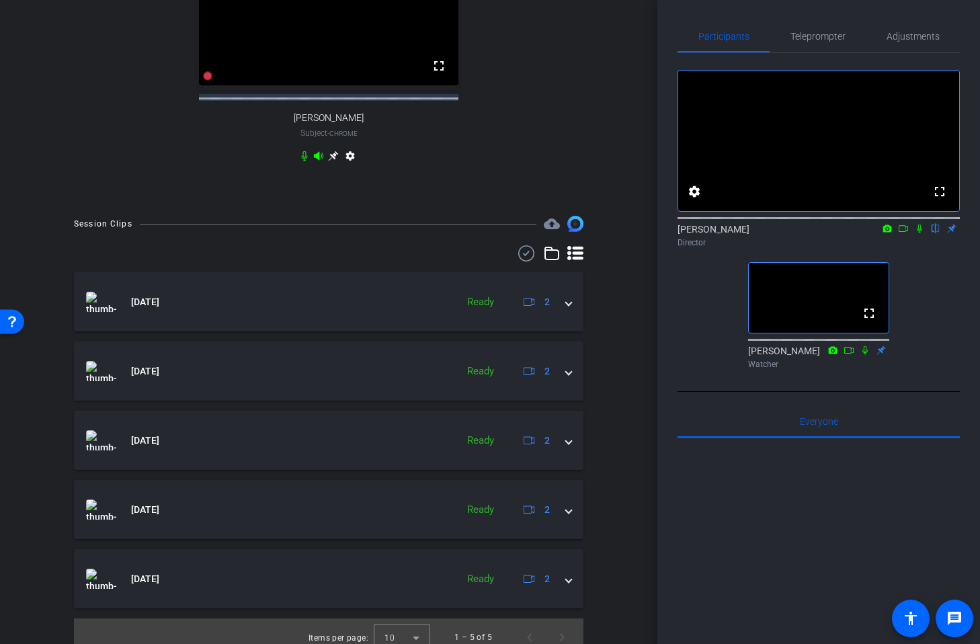
scroll to position [570, 0]
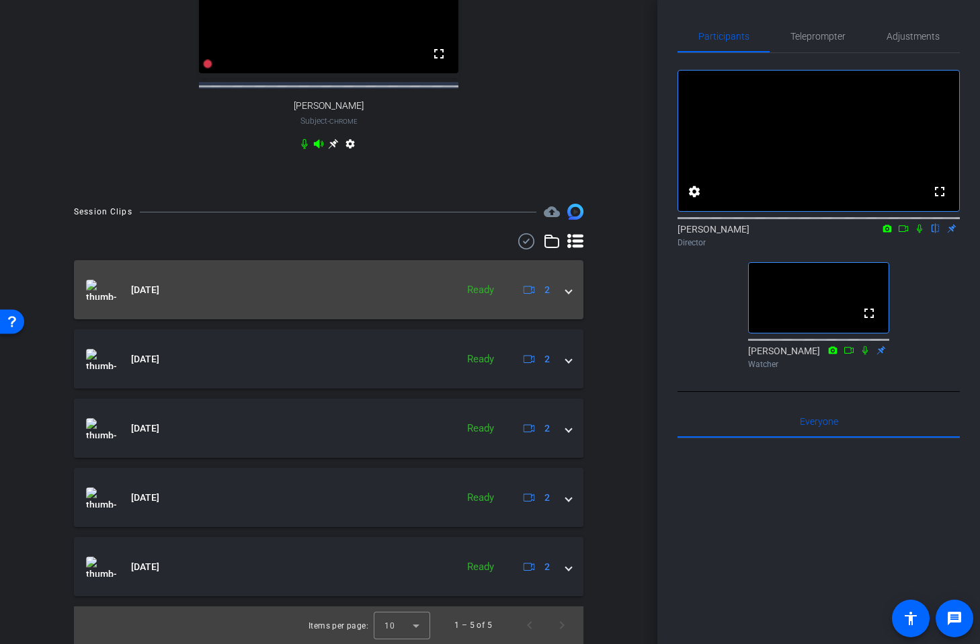
click at [572, 292] on mat-expansion-panel-header "Sep 16, 2025 Ready 2" at bounding box center [328, 289] width 509 height 59
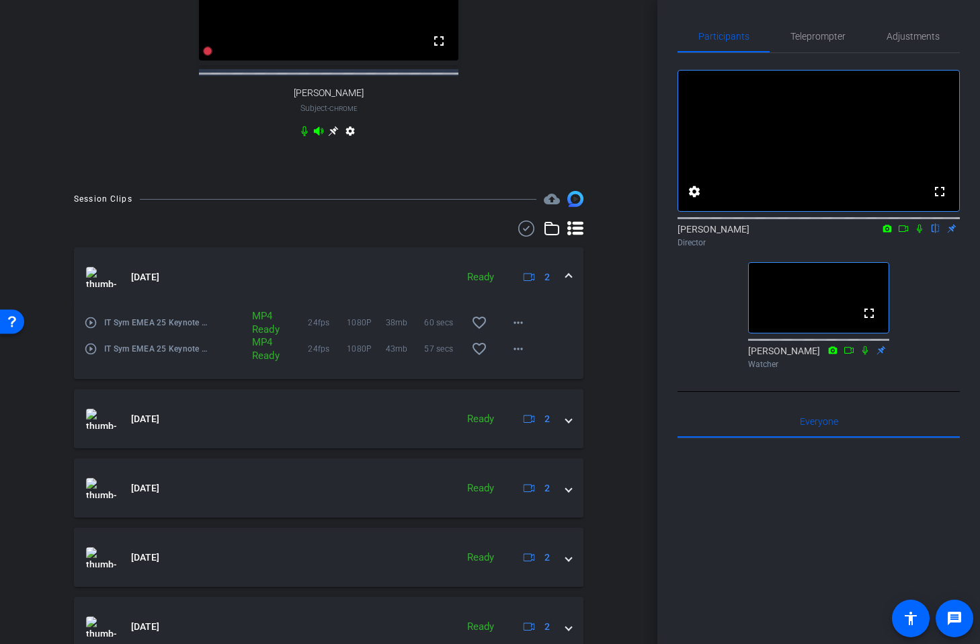
click at [572, 289] on mat-expansion-panel-header "Sep 16, 2025 Ready 2" at bounding box center [328, 276] width 509 height 59
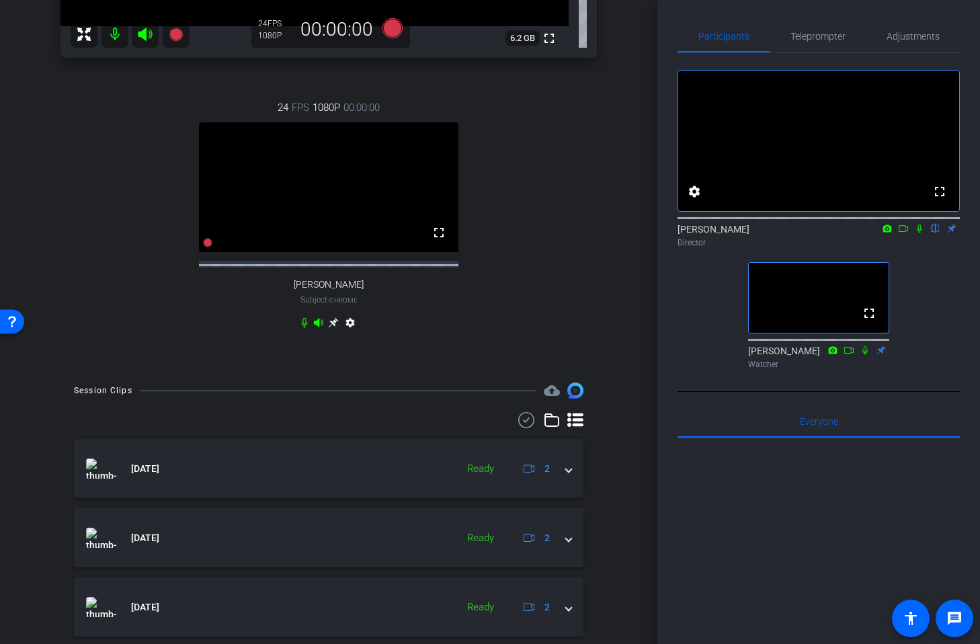
scroll to position [0, 0]
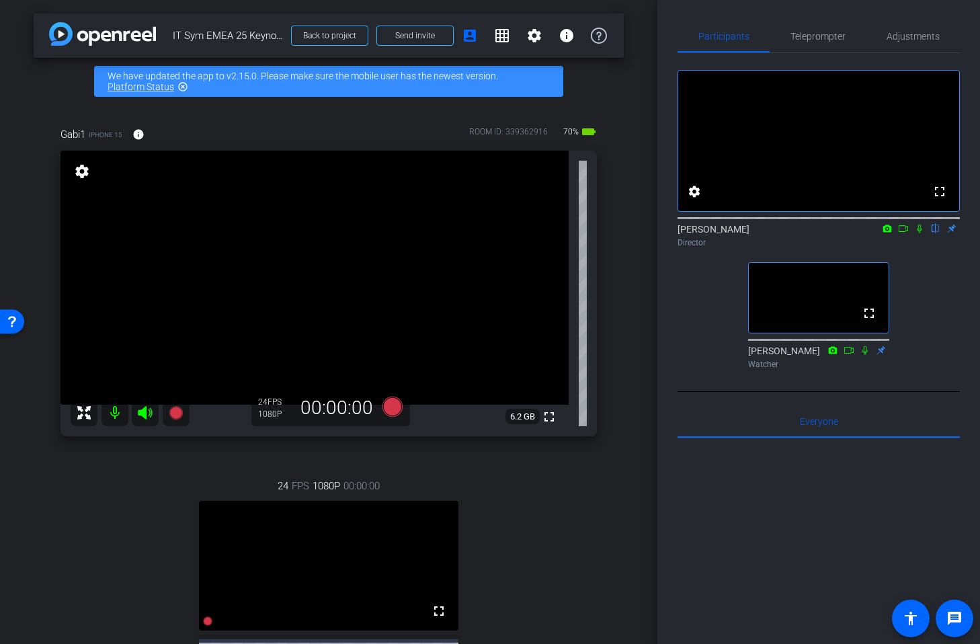
click at [610, 262] on div "Gabi1 iPhone 15 info ROOM ID: 339362916 70% battery_std fullscreen settings 6.2…" at bounding box center [329, 426] width 590 height 643
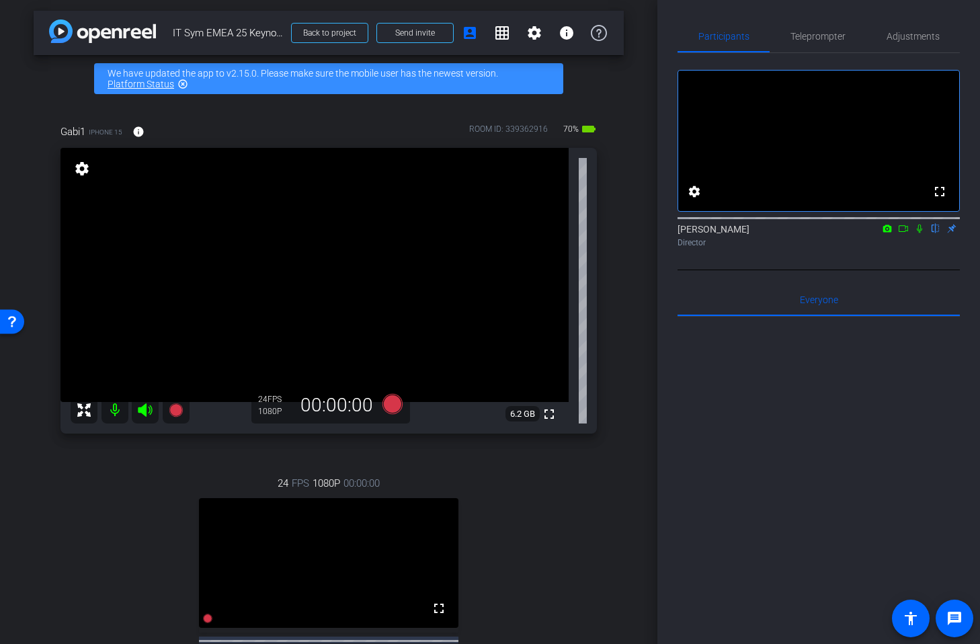
scroll to position [2, 0]
